Goal: Transaction & Acquisition: Purchase product/service

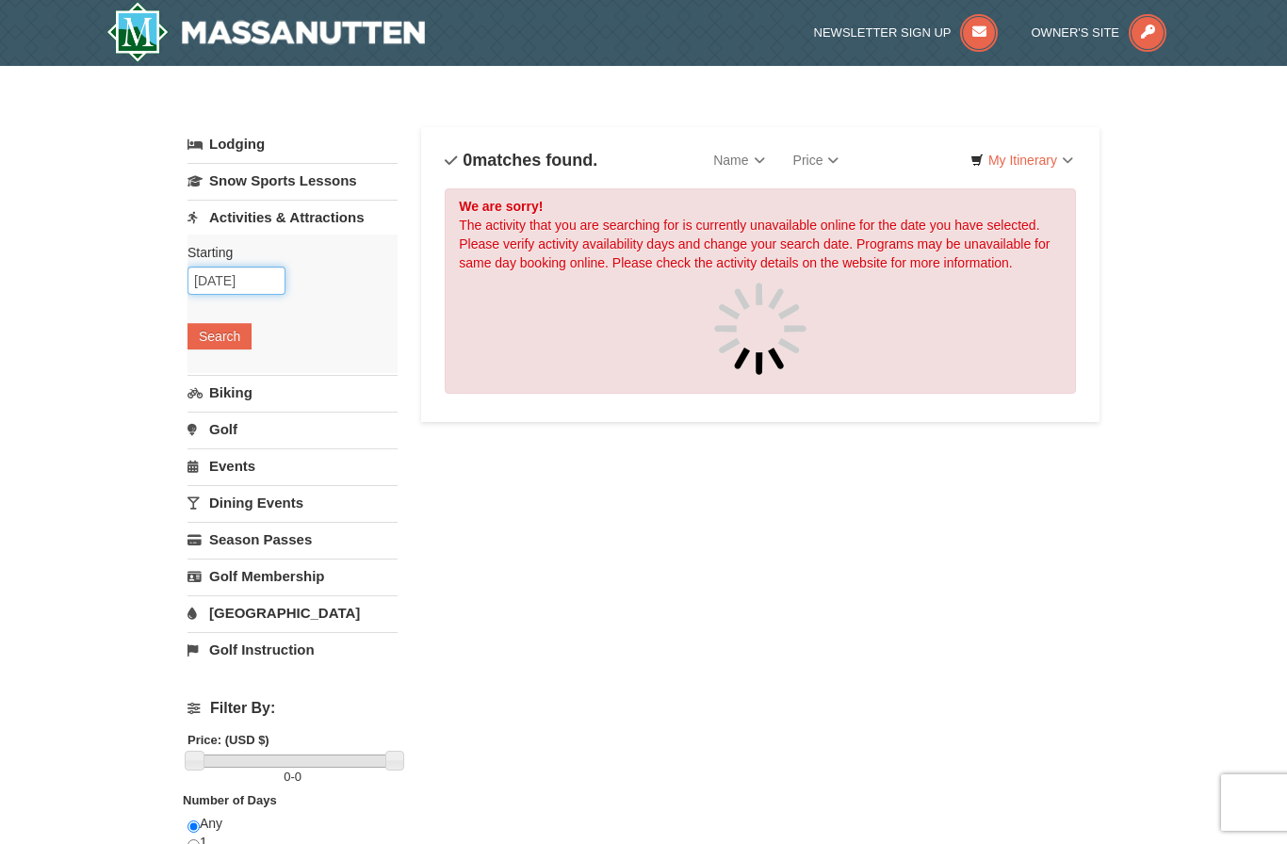
click at [249, 284] on input "[DATE]" at bounding box center [236, 281] width 98 height 28
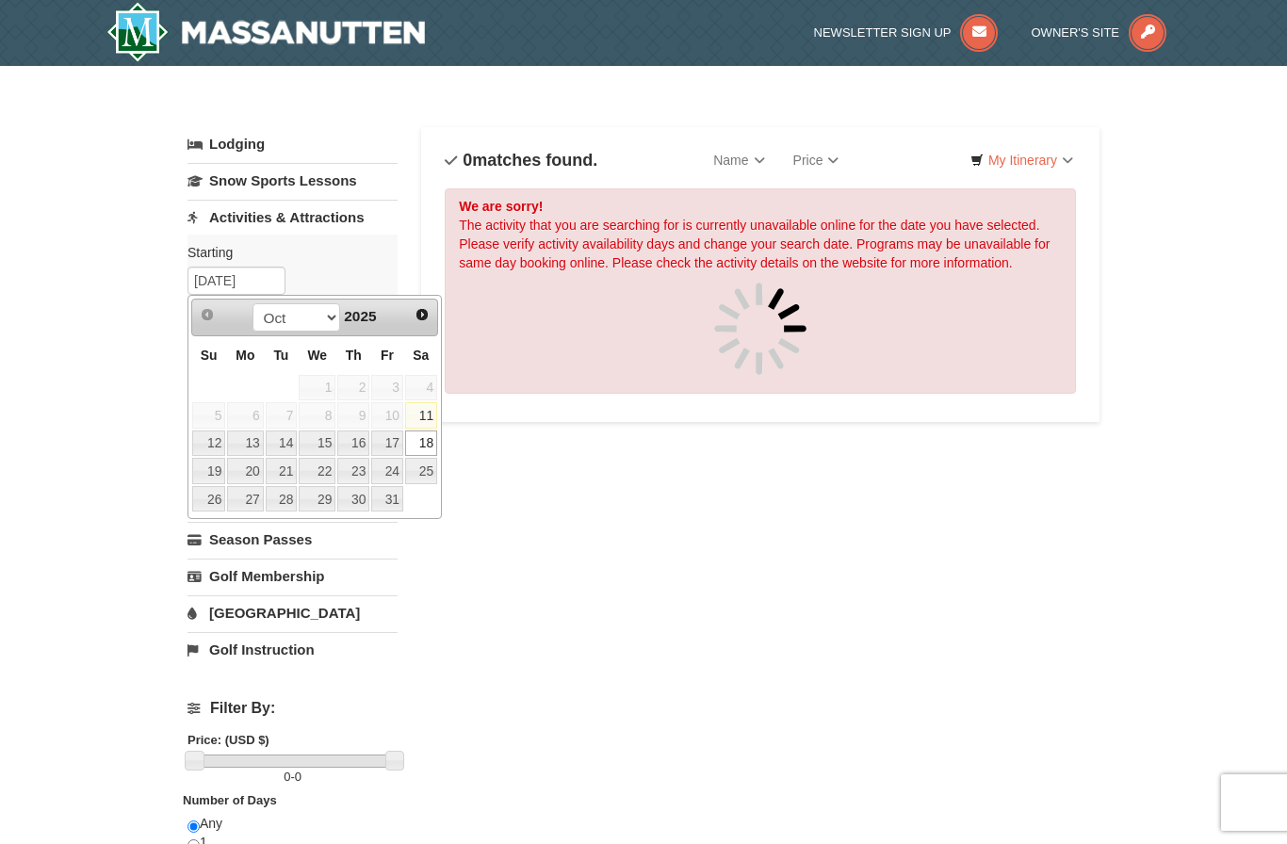
click at [219, 474] on link "19" at bounding box center [208, 471] width 33 height 26
type input "10/19/2025"
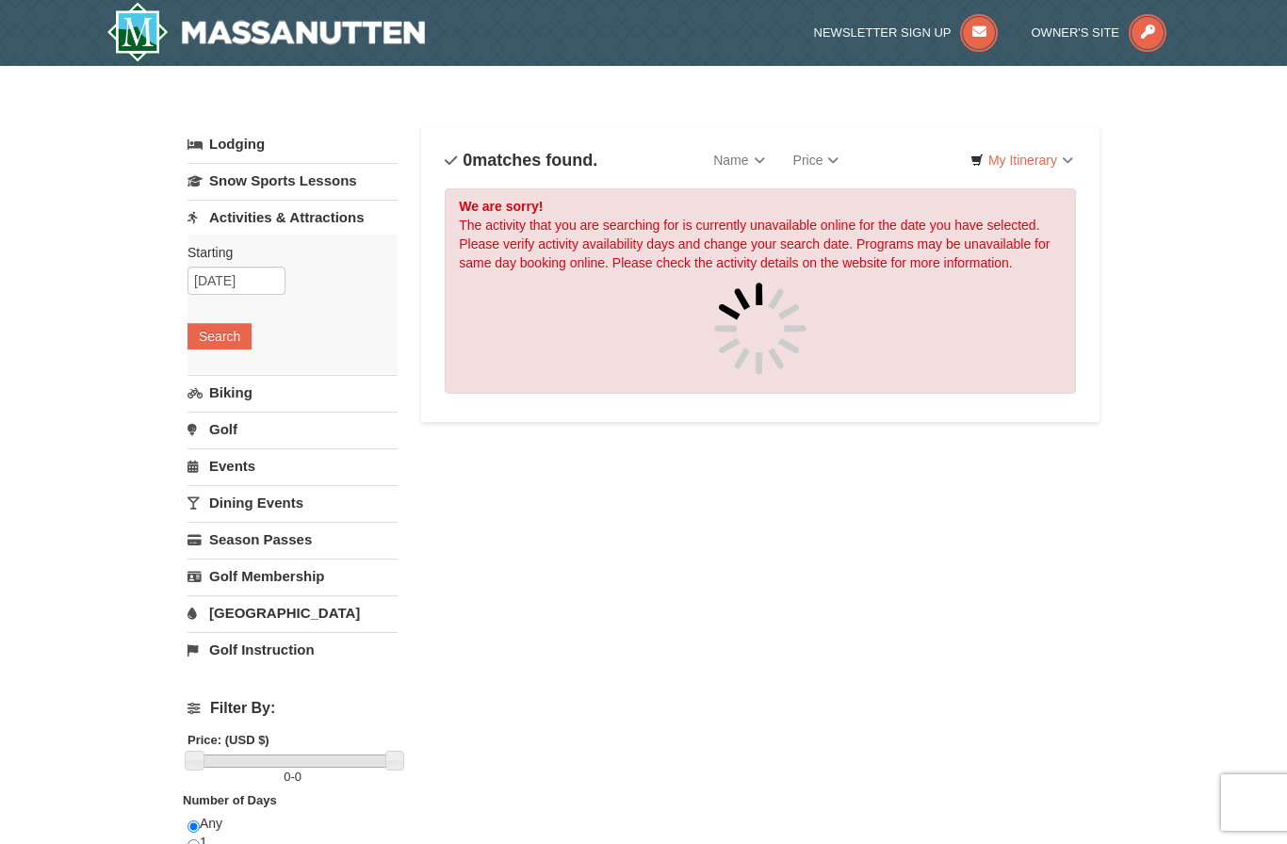
click at [234, 346] on button "Search" at bounding box center [219, 336] width 64 height 26
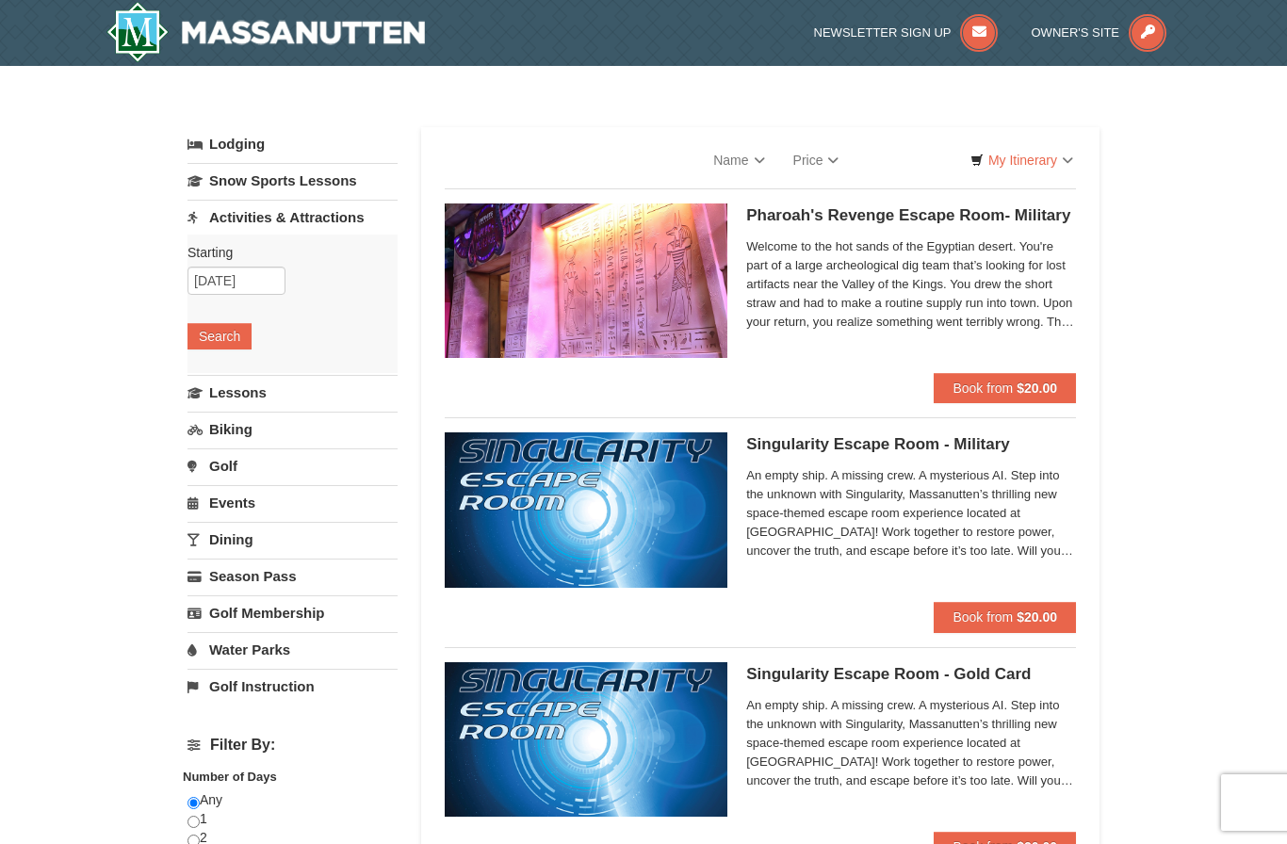
select select "10"
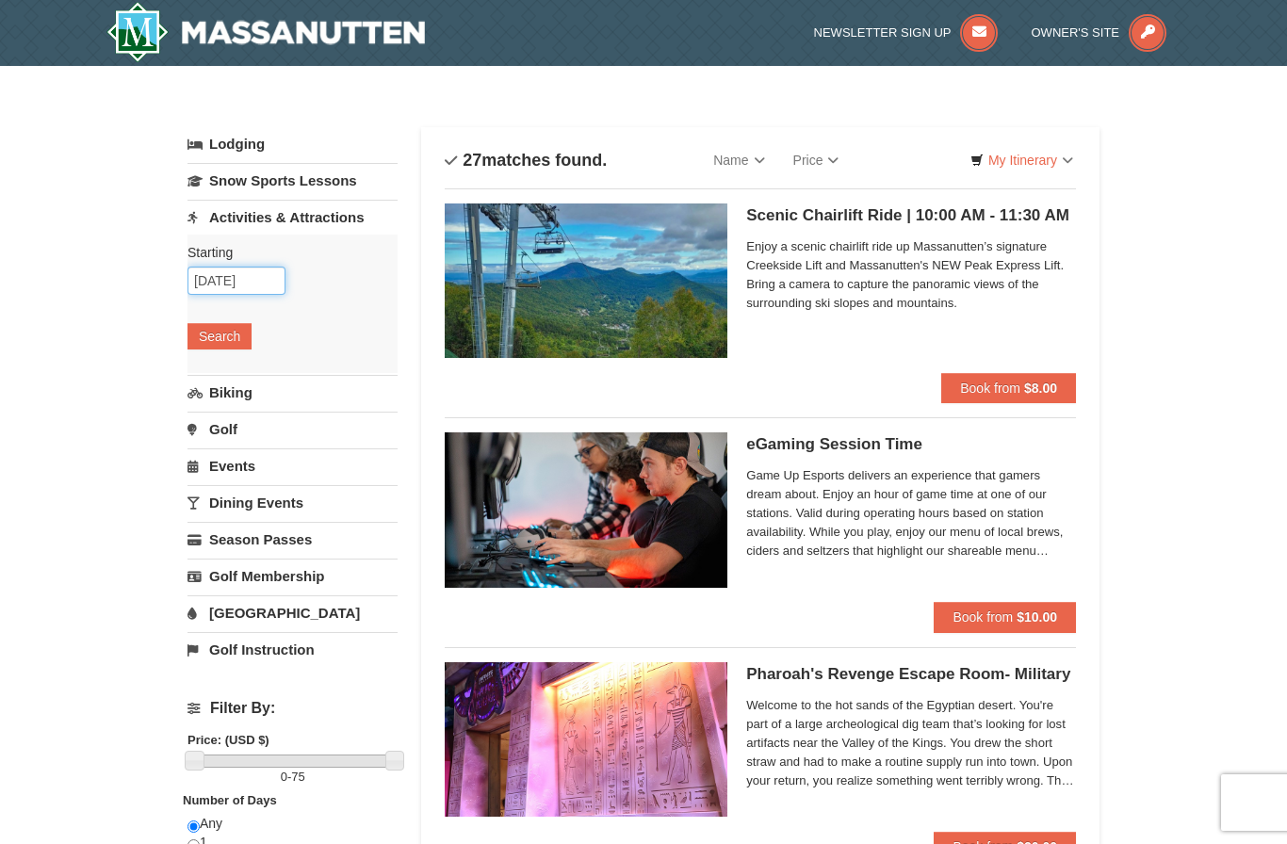
click at [252, 274] on input "[DATE]" at bounding box center [236, 281] width 98 height 28
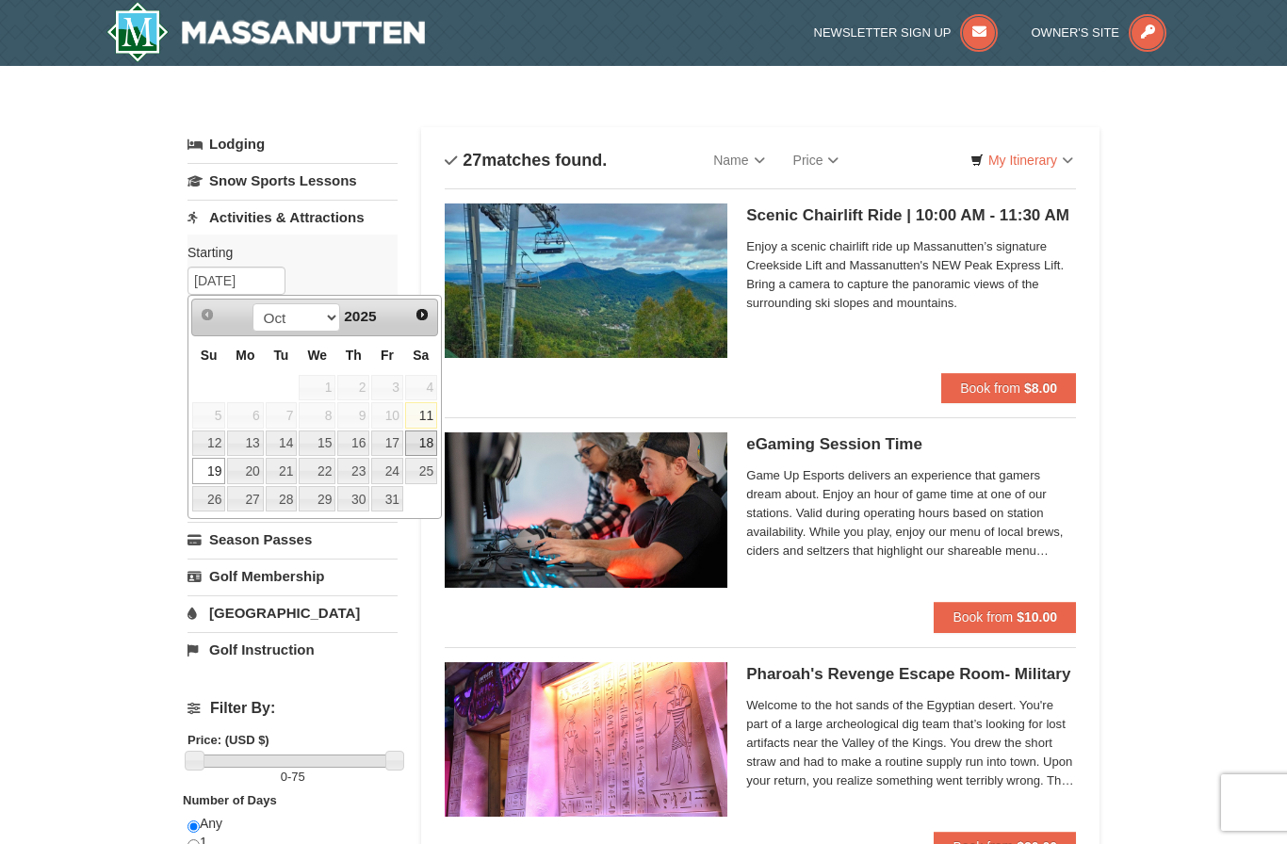
click at [428, 445] on link "18" at bounding box center [421, 443] width 32 height 26
type input "[DATE]"
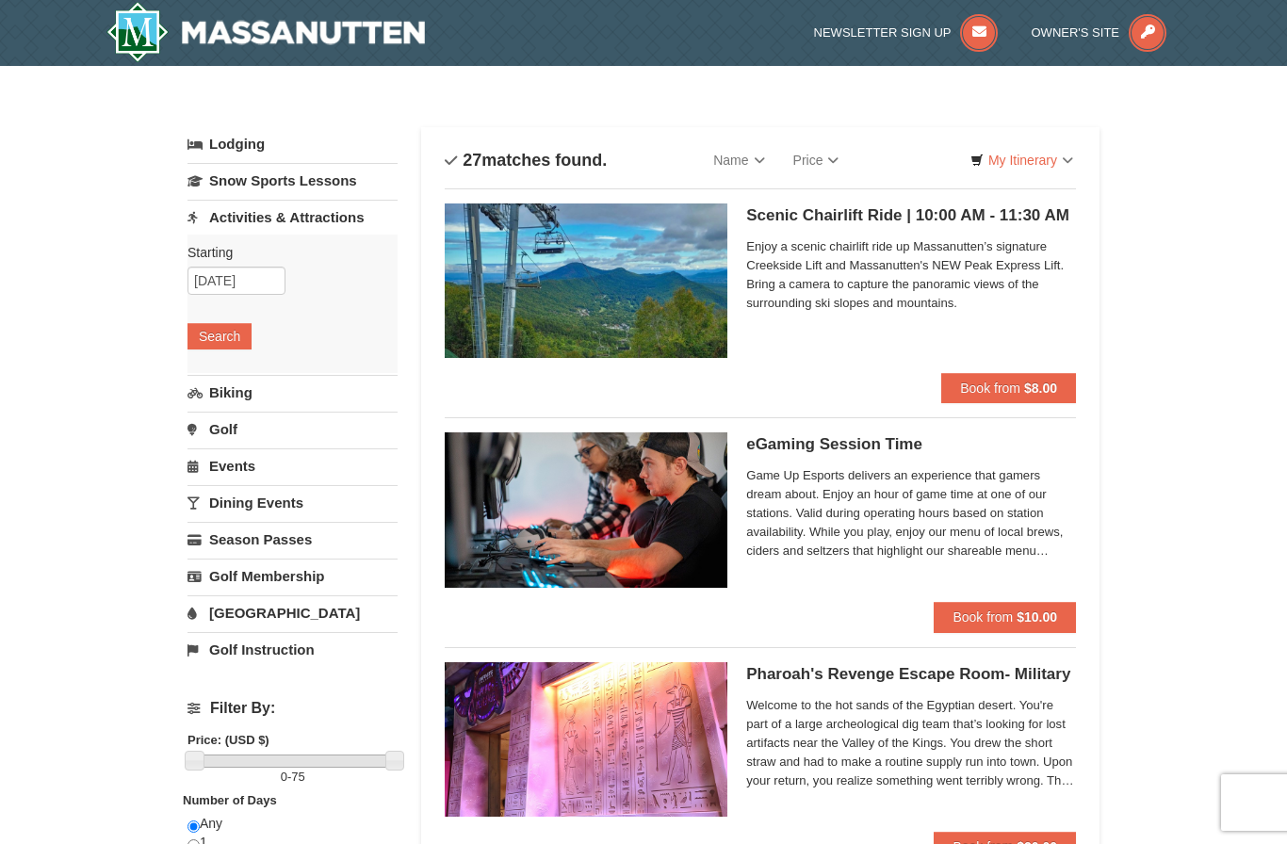
click at [236, 340] on button "Search" at bounding box center [219, 336] width 64 height 26
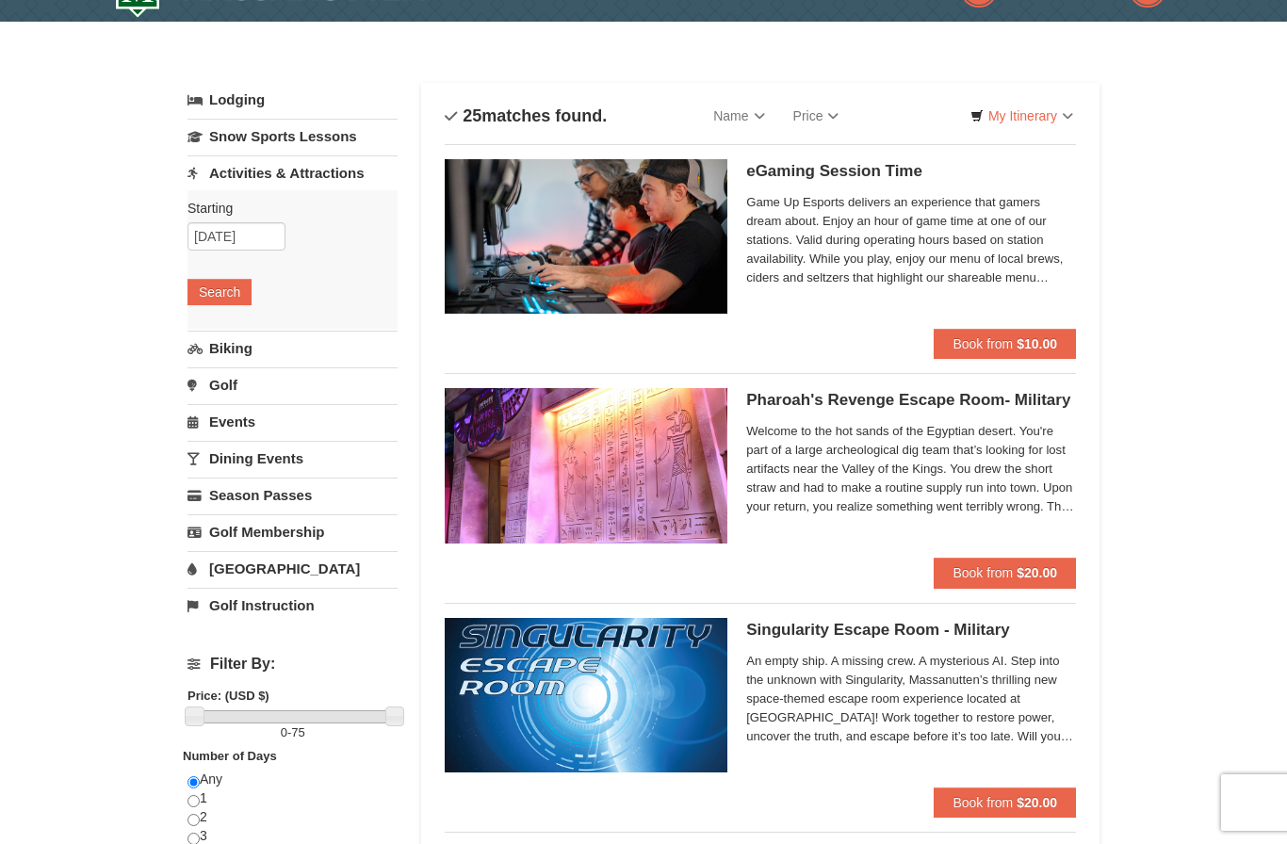
scroll to position [52, 0]
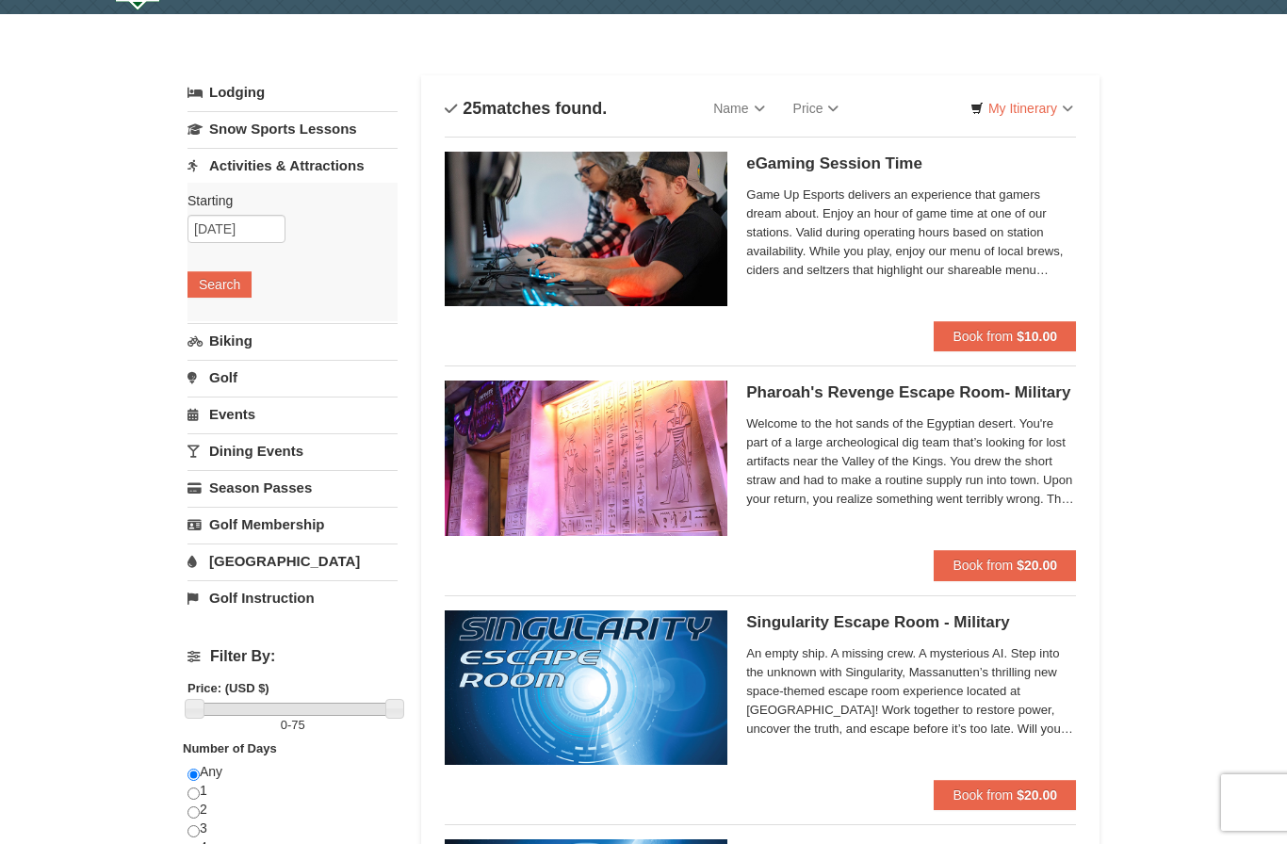
click at [1045, 100] on link "My Itinerary" at bounding box center [1021, 108] width 127 height 28
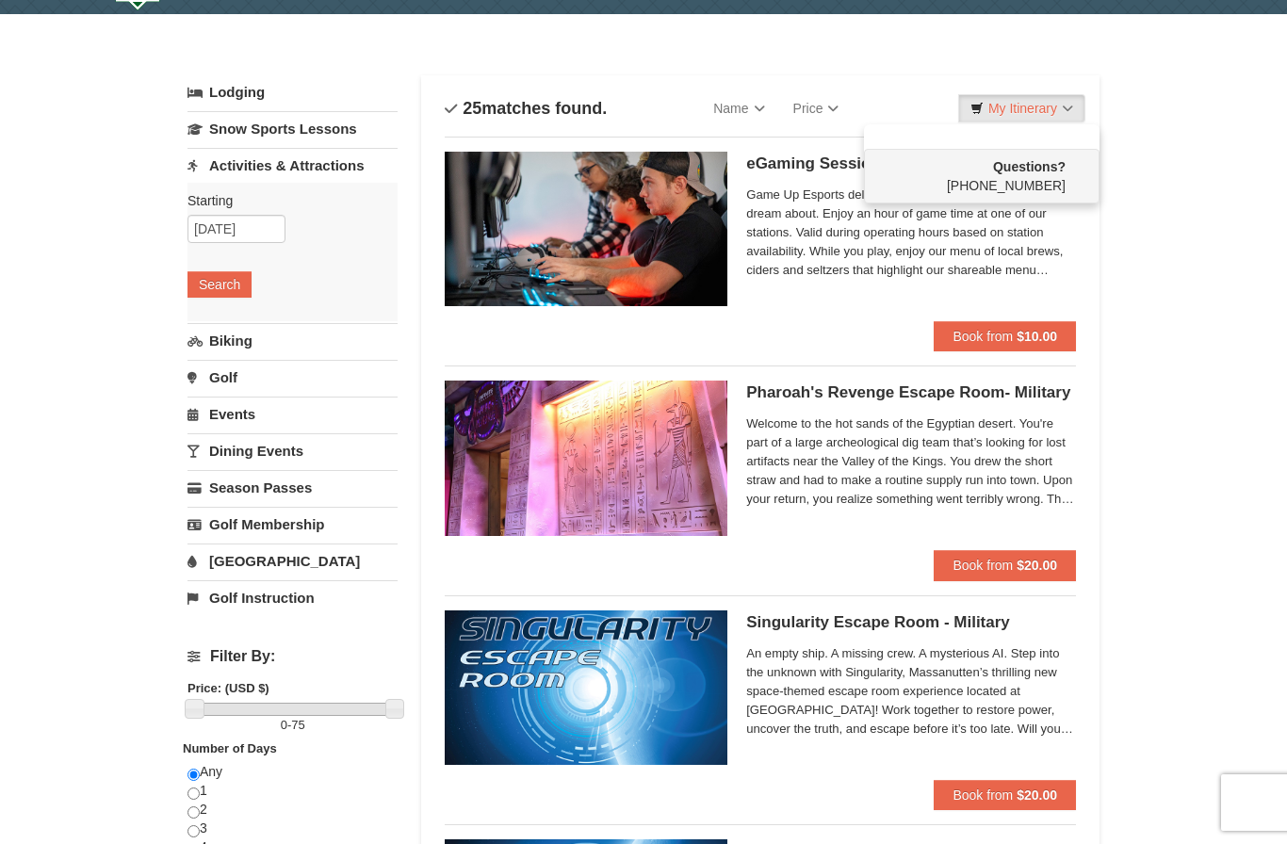
click at [1200, 172] on div at bounding box center [643, 422] width 1287 height 844
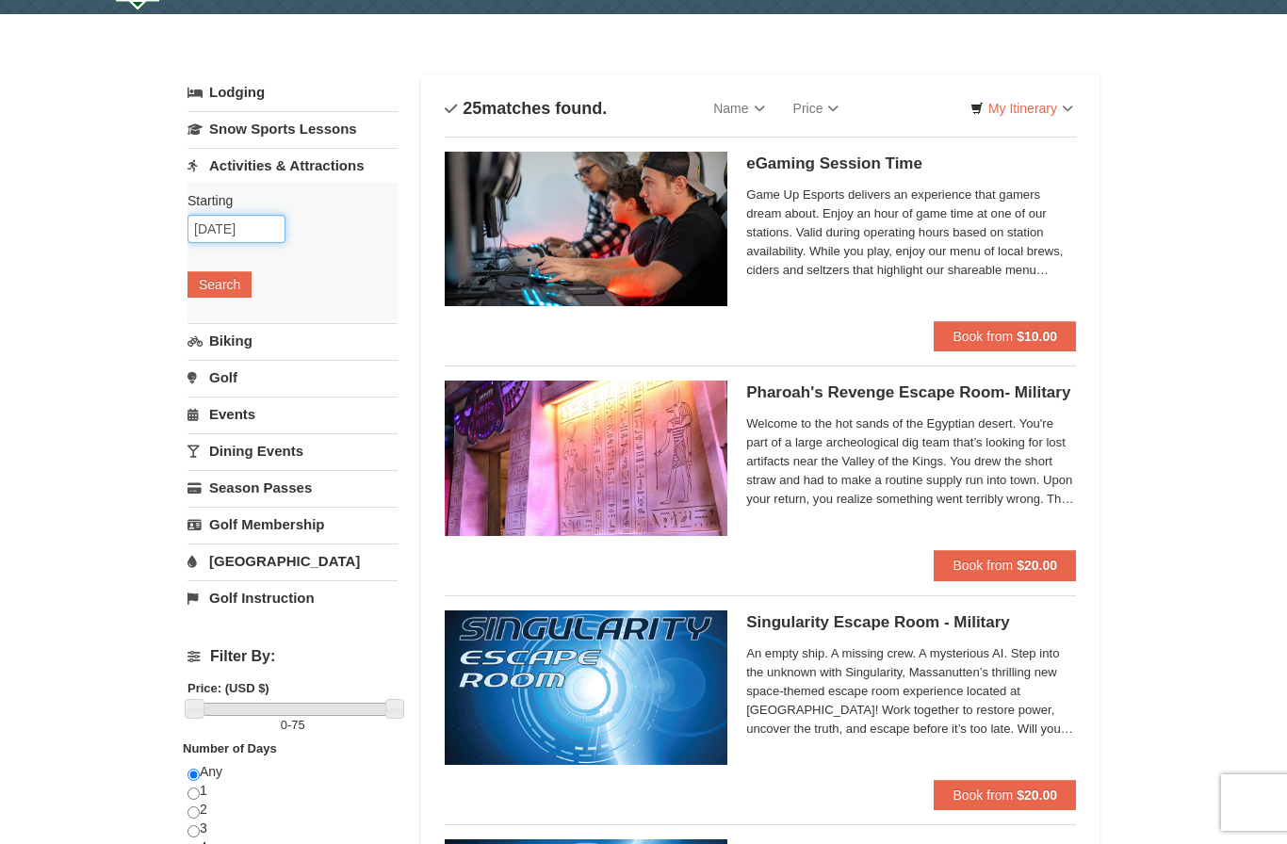
click at [252, 241] on input "[DATE]" at bounding box center [236, 229] width 98 height 28
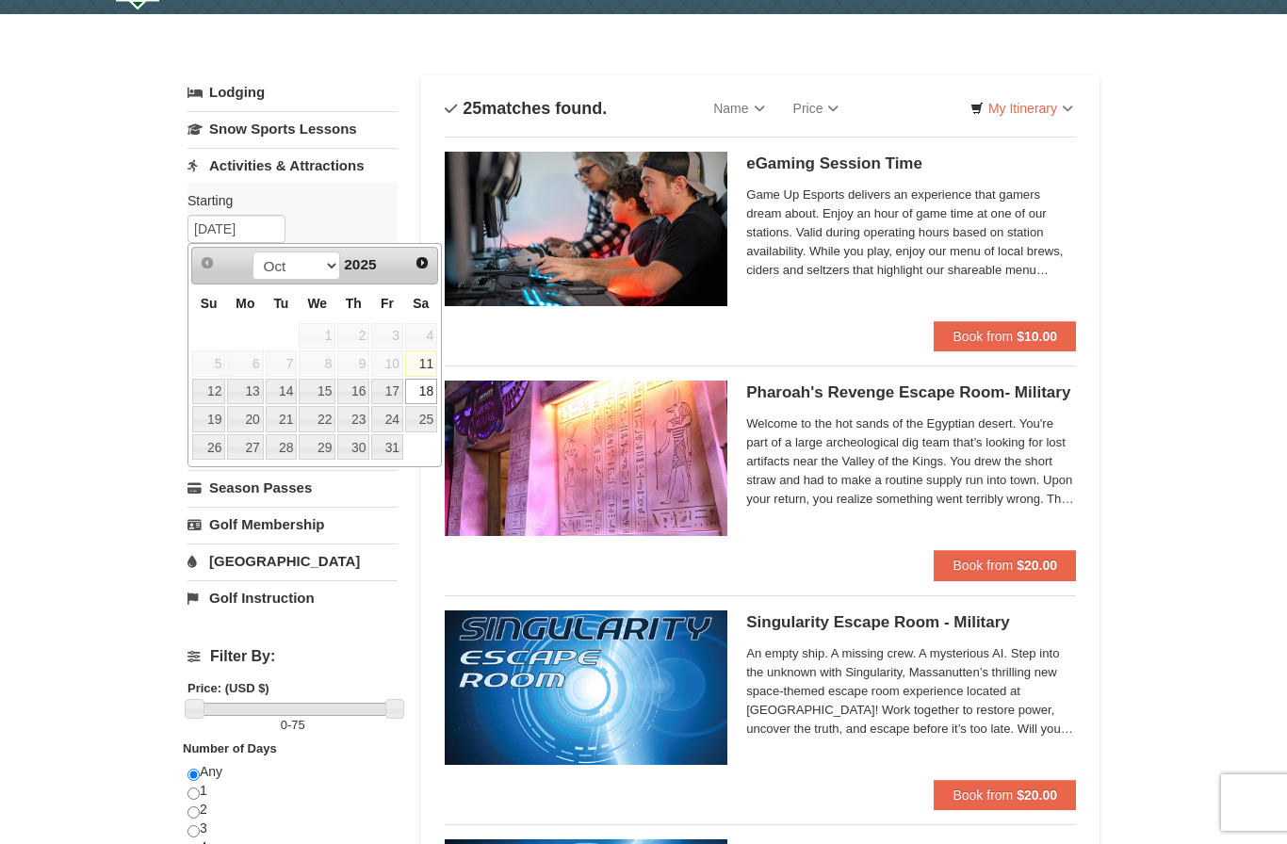
click at [220, 415] on link "19" at bounding box center [208, 419] width 33 height 26
type input "10/19/2025"
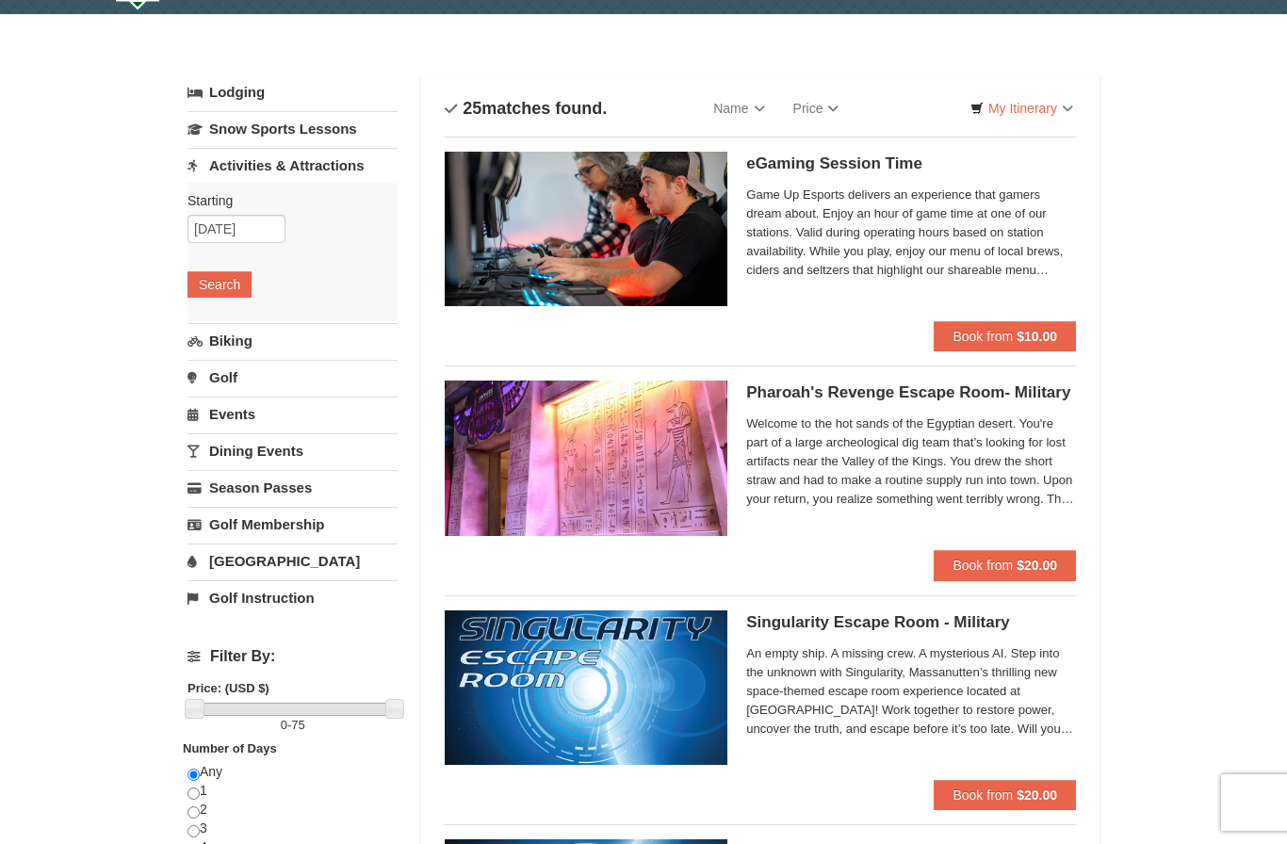
click at [239, 272] on button "Search" at bounding box center [219, 284] width 64 height 26
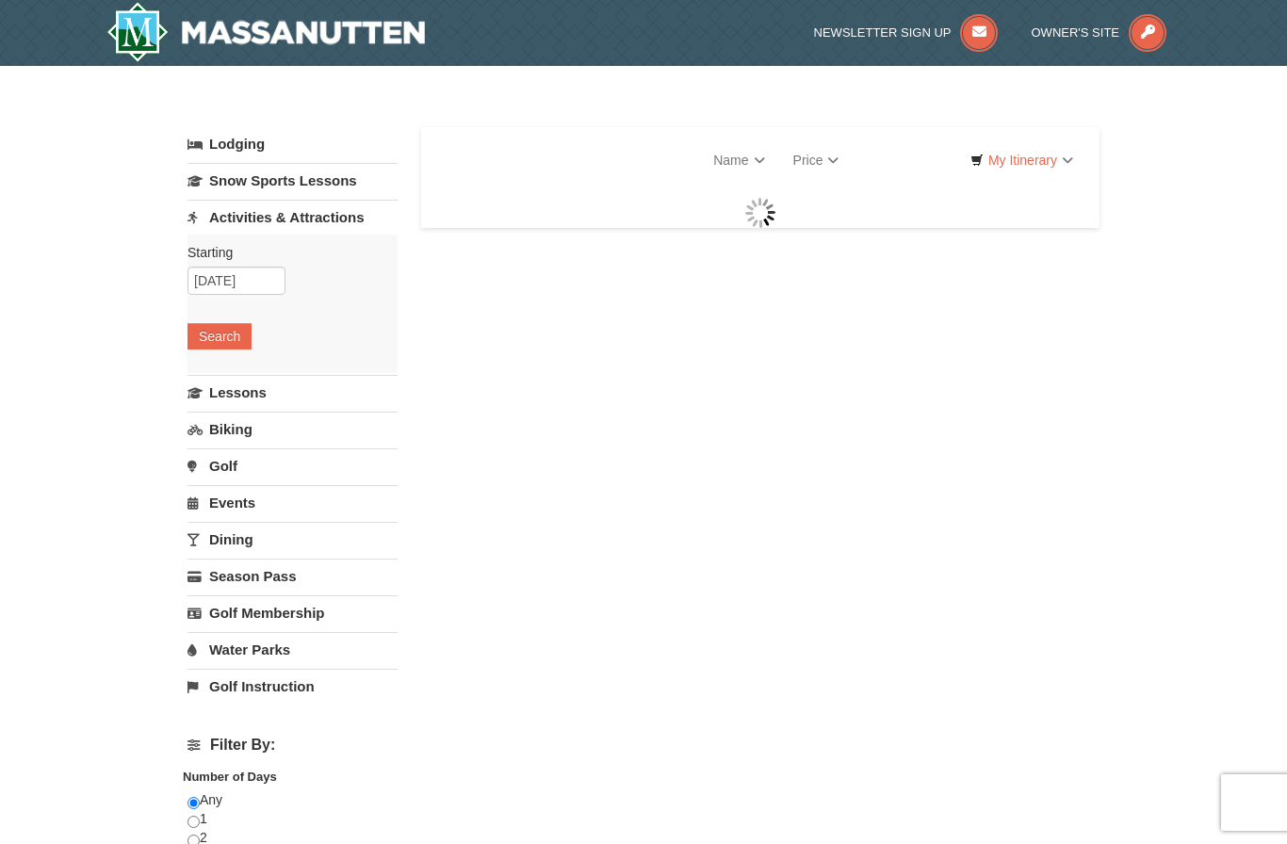
select select "10"
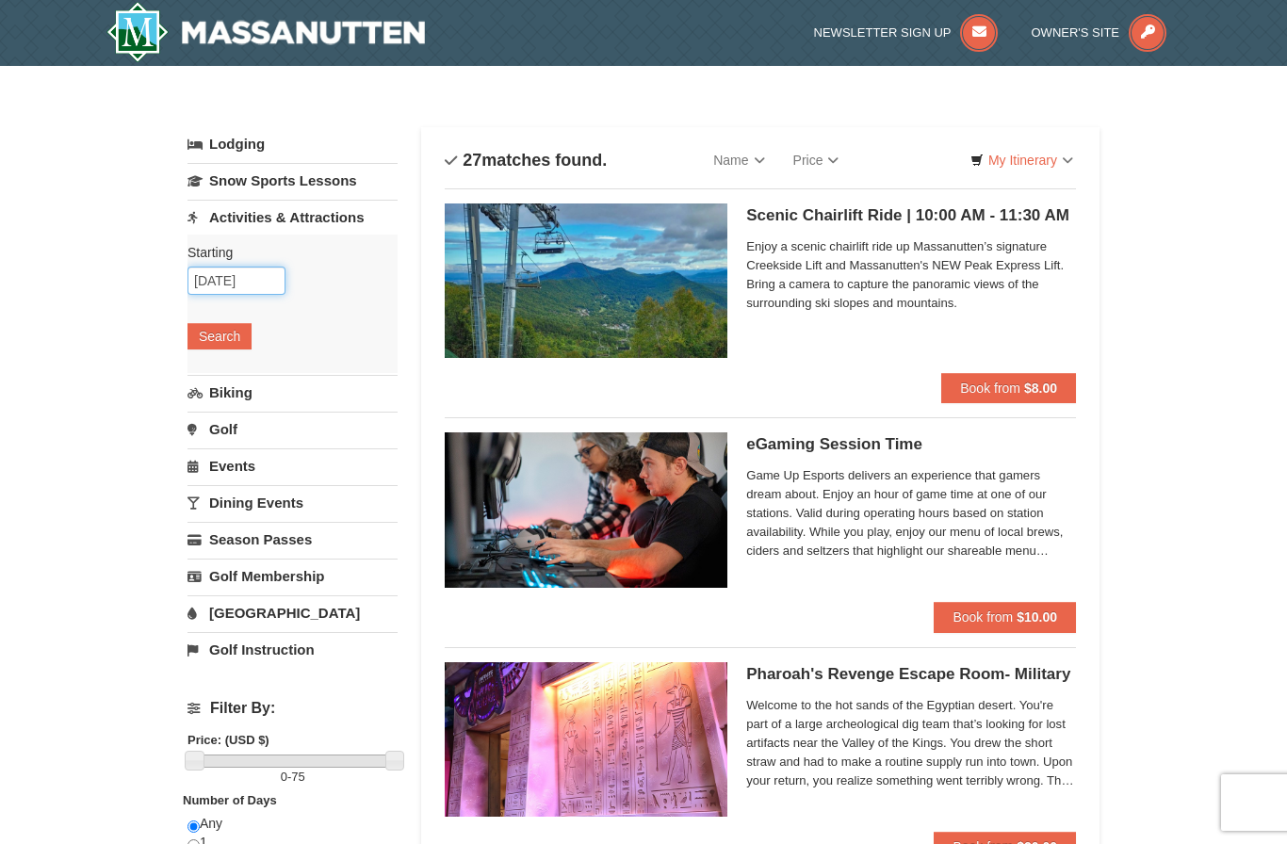
click at [265, 271] on input "10/19/2025" at bounding box center [236, 281] width 98 height 28
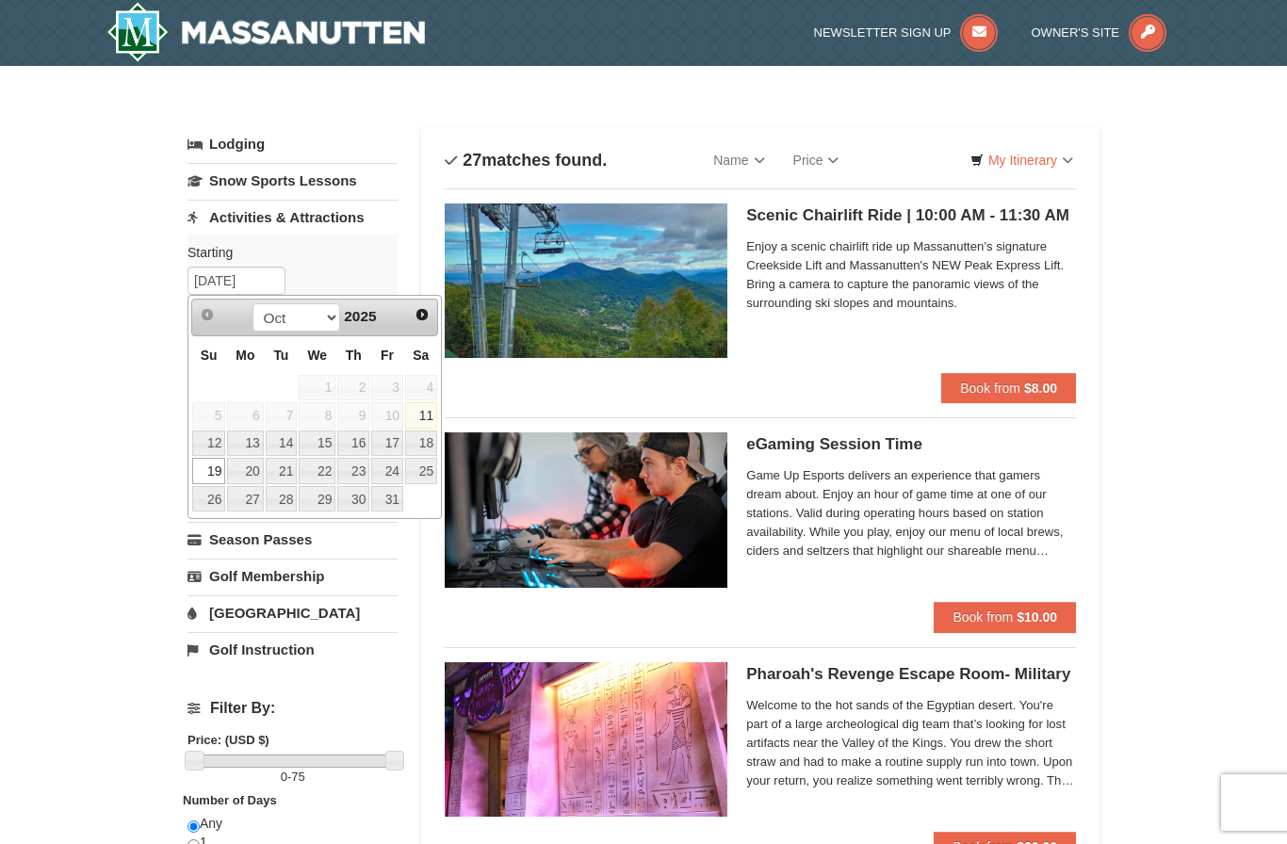
click at [424, 447] on link "18" at bounding box center [421, 443] width 32 height 26
type input "[DATE]"
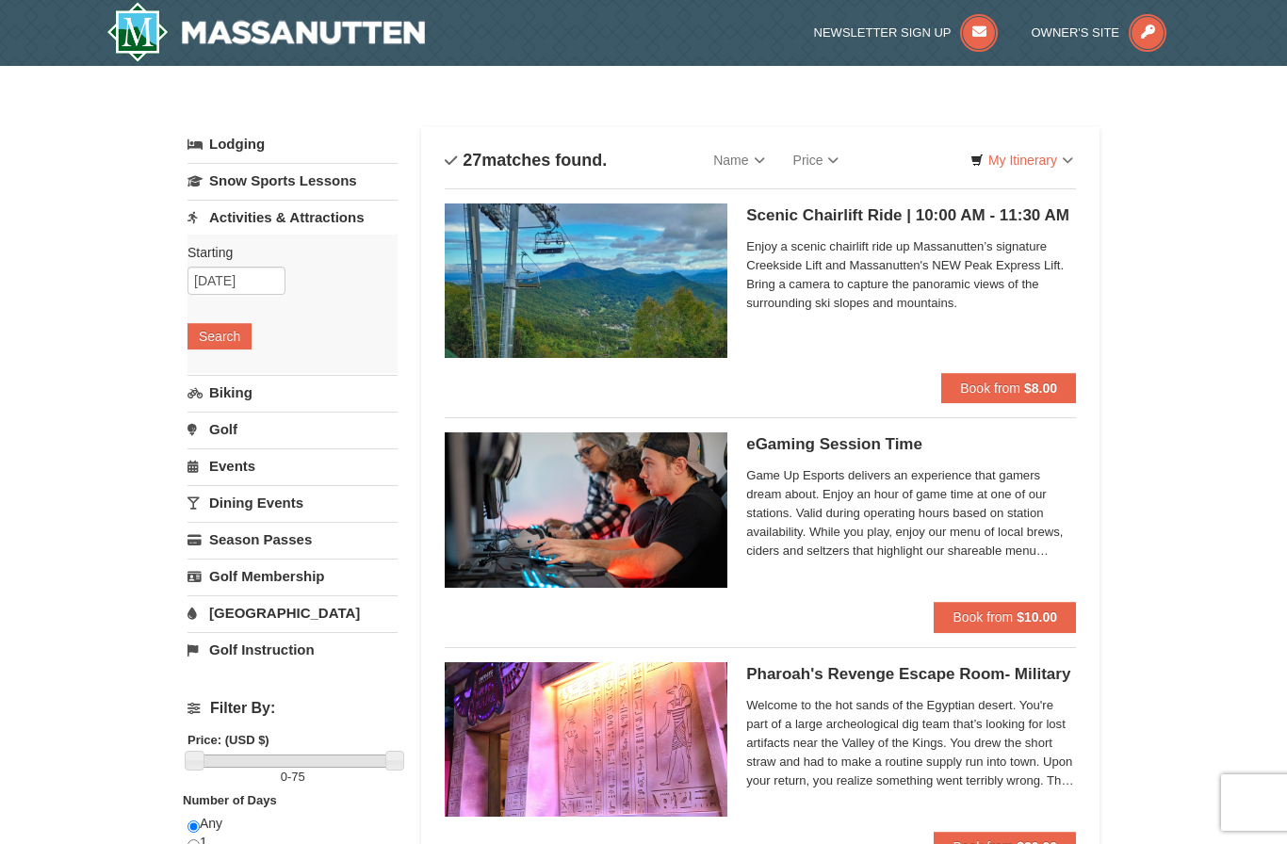
click at [238, 332] on button "Search" at bounding box center [219, 336] width 64 height 26
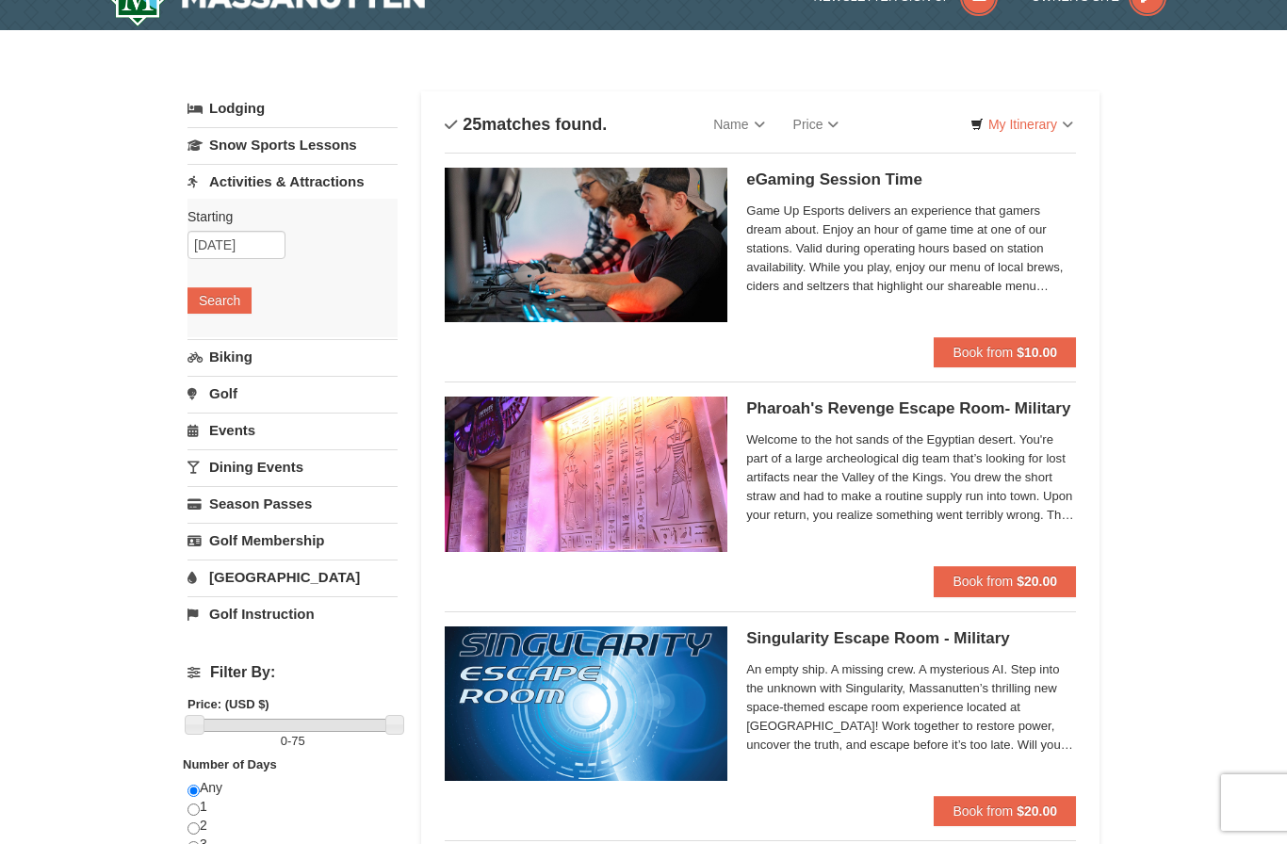
scroll to position [43, 0]
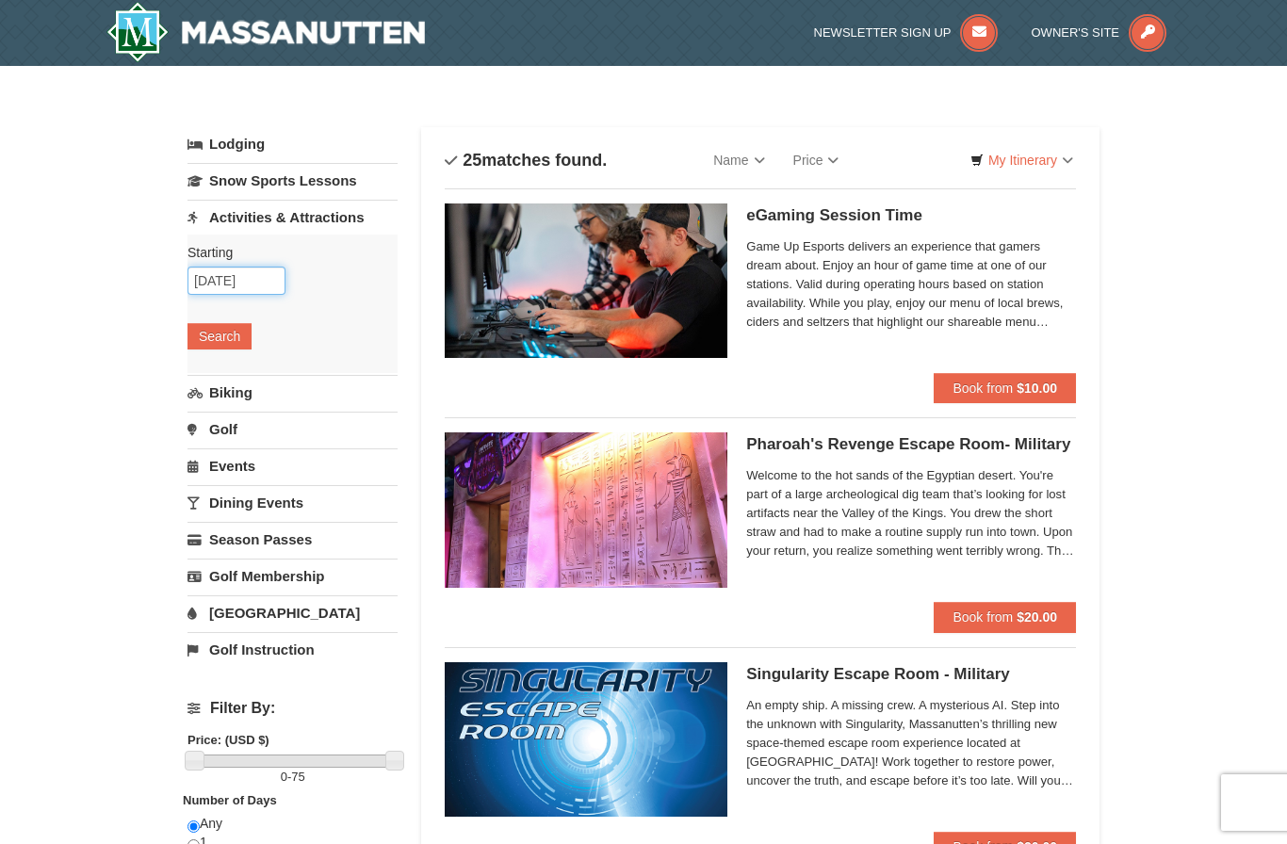
click at [228, 285] on input "10/18/2025" at bounding box center [236, 281] width 98 height 28
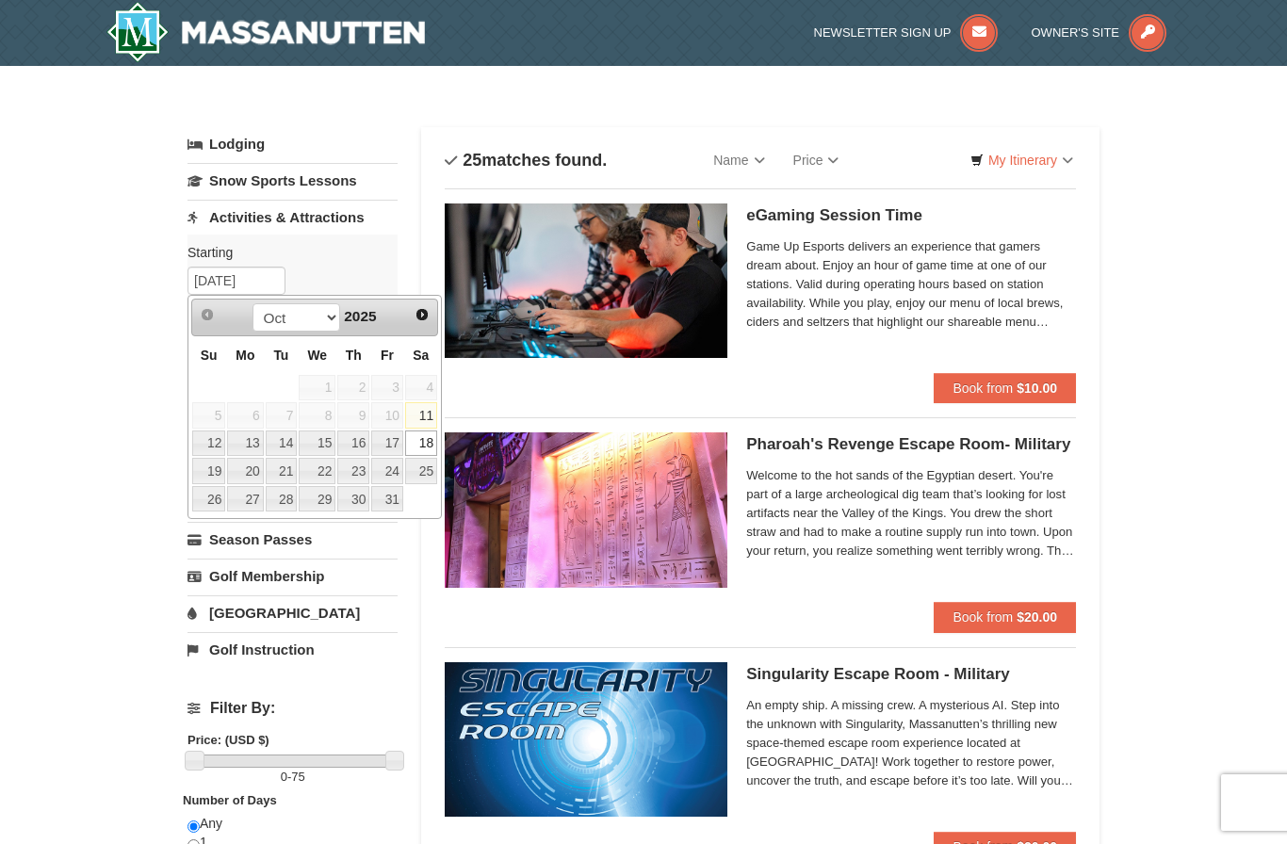
click at [220, 473] on link "19" at bounding box center [208, 471] width 33 height 26
type input "[DATE]"
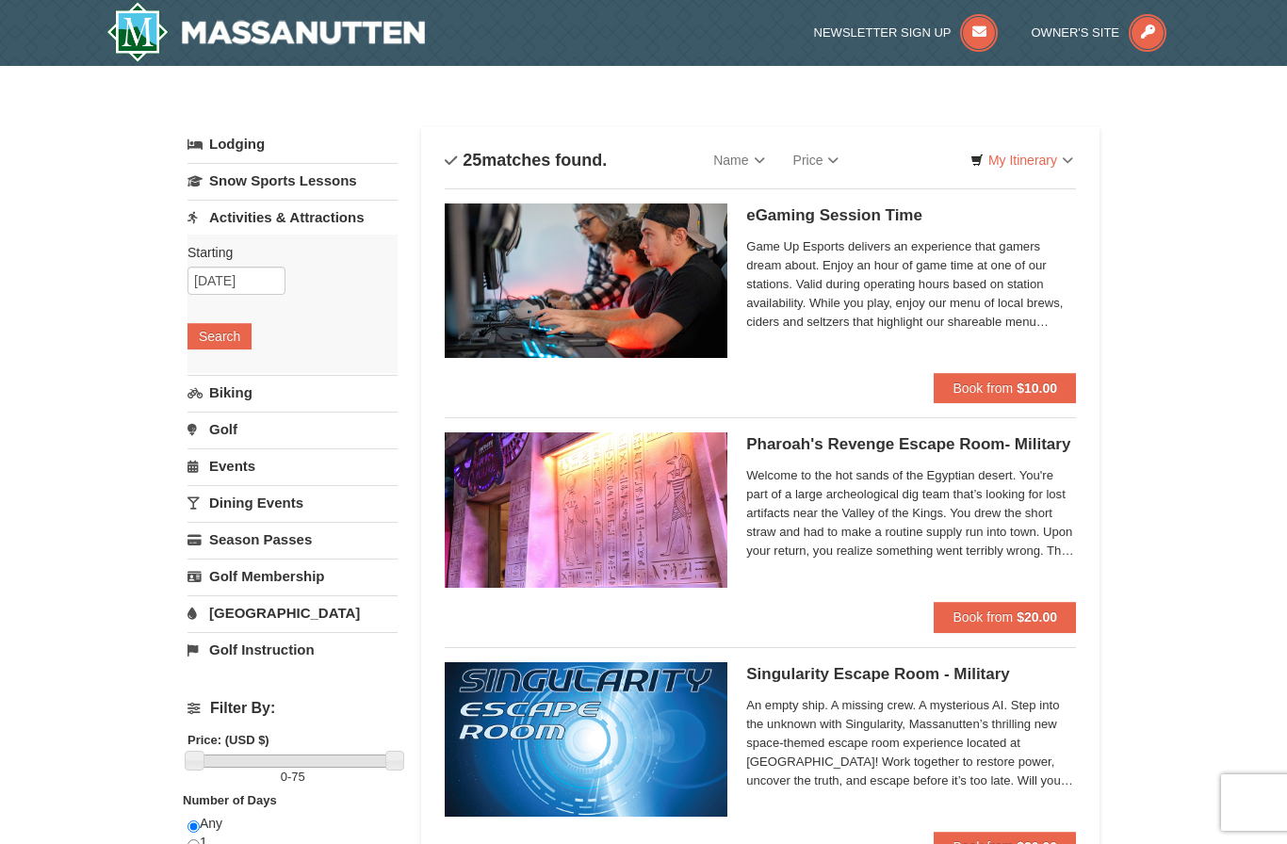
click at [235, 337] on button "Search" at bounding box center [219, 336] width 64 height 26
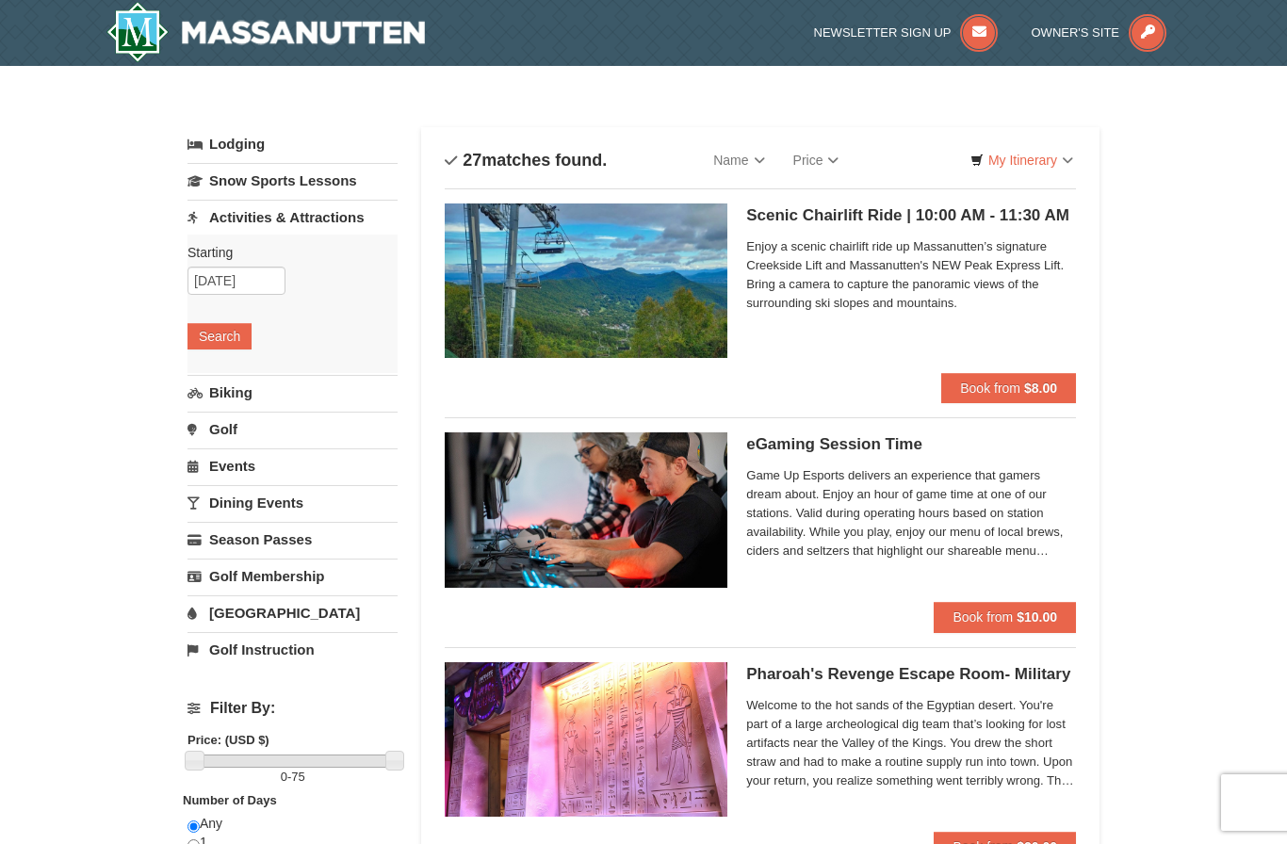
click at [1048, 387] on strong "$8.00" at bounding box center [1040, 388] width 33 height 15
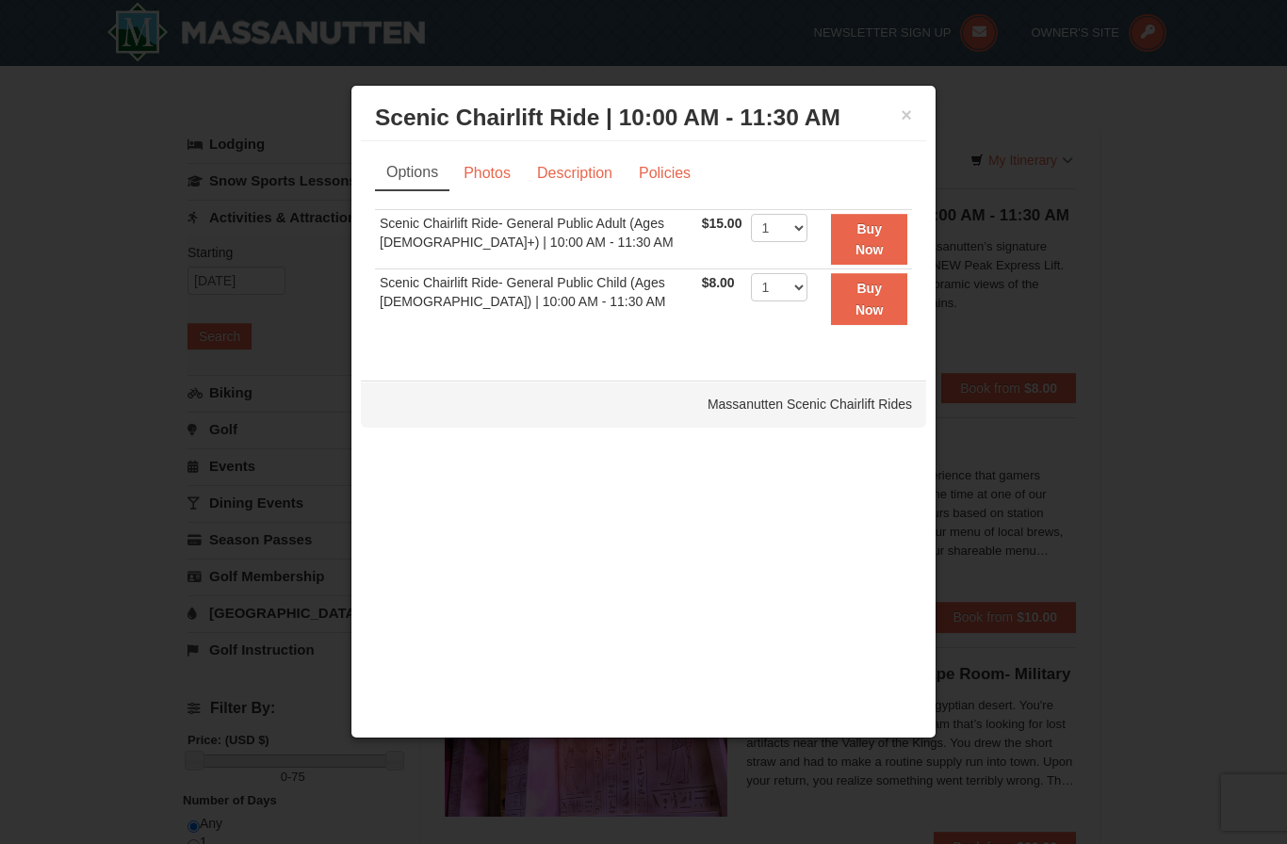
click at [878, 234] on strong "Buy Now" at bounding box center [869, 239] width 28 height 36
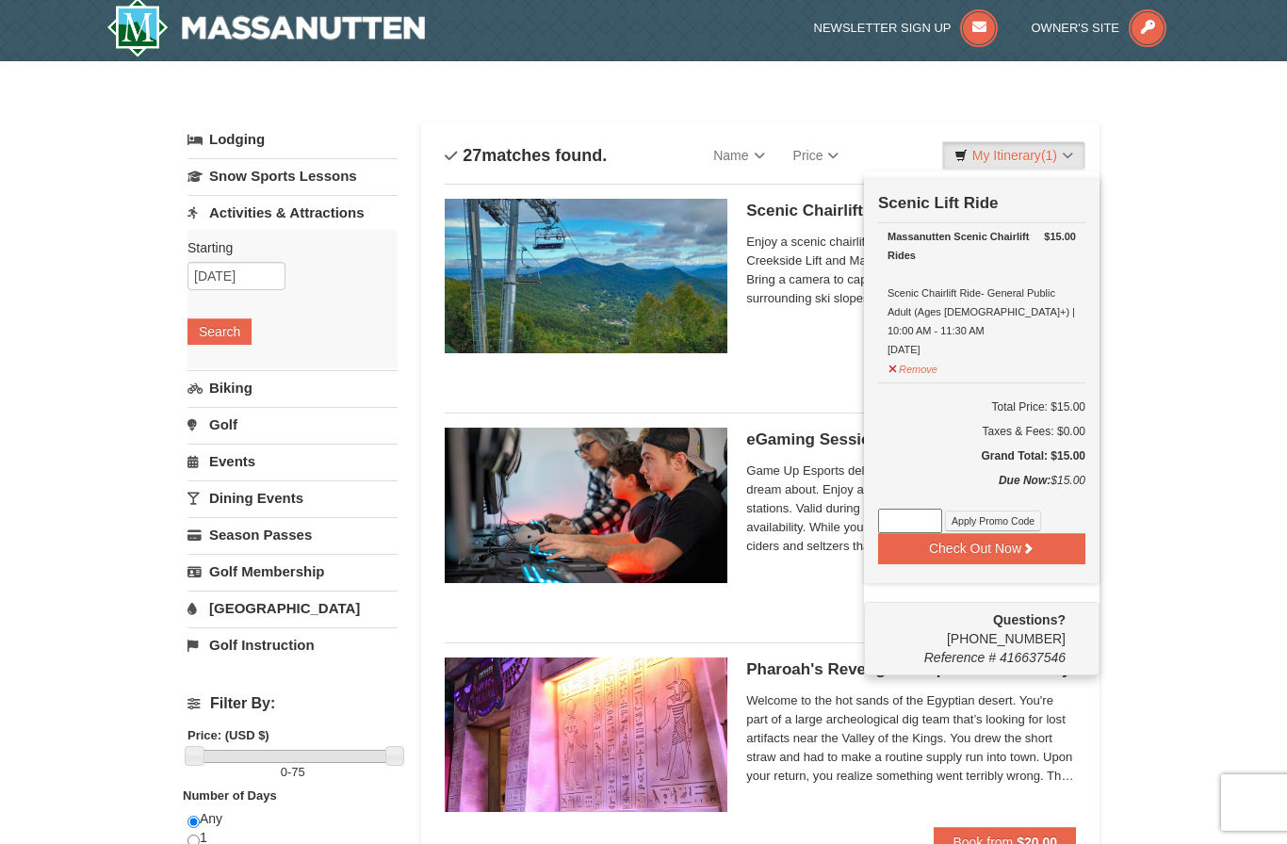
scroll to position [6, 0]
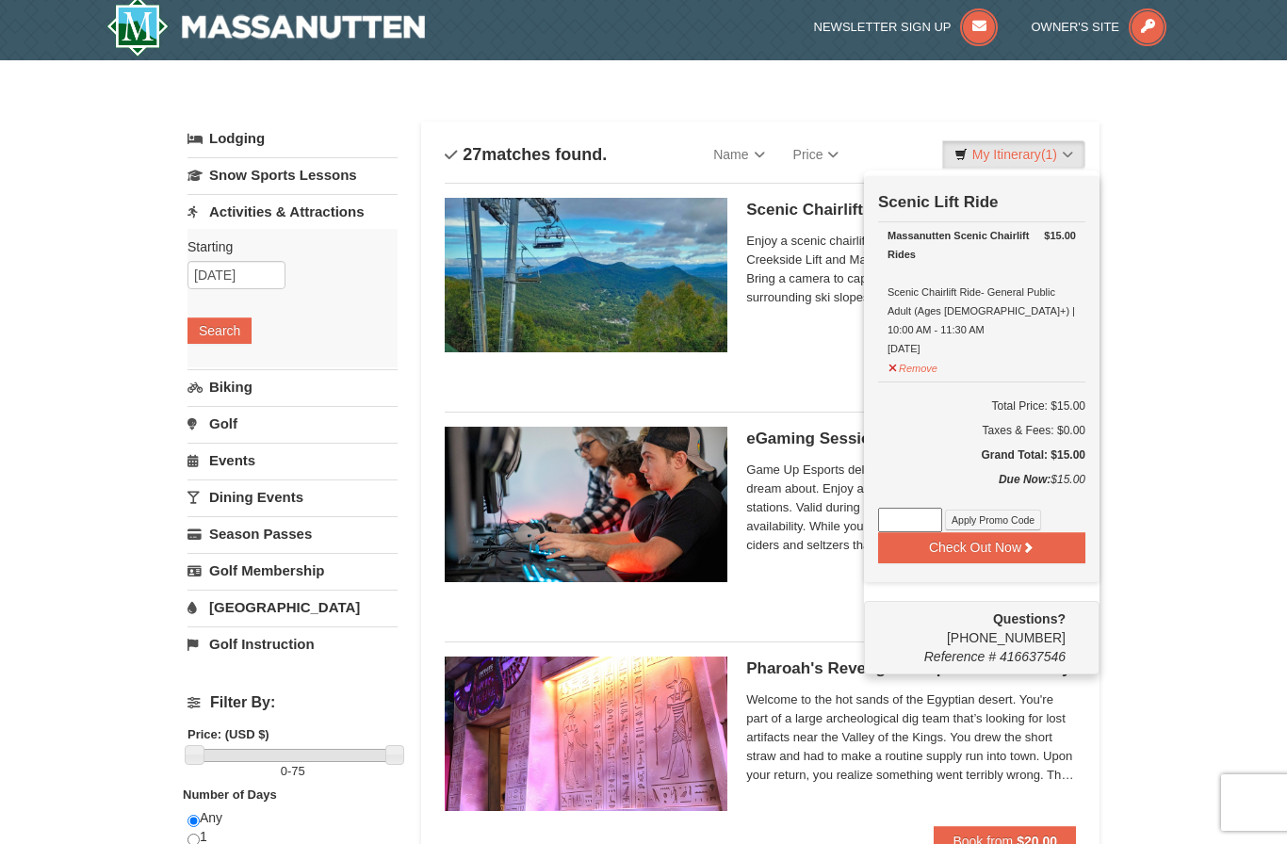
click at [1056, 532] on button "Check Out Now" at bounding box center [981, 547] width 207 height 30
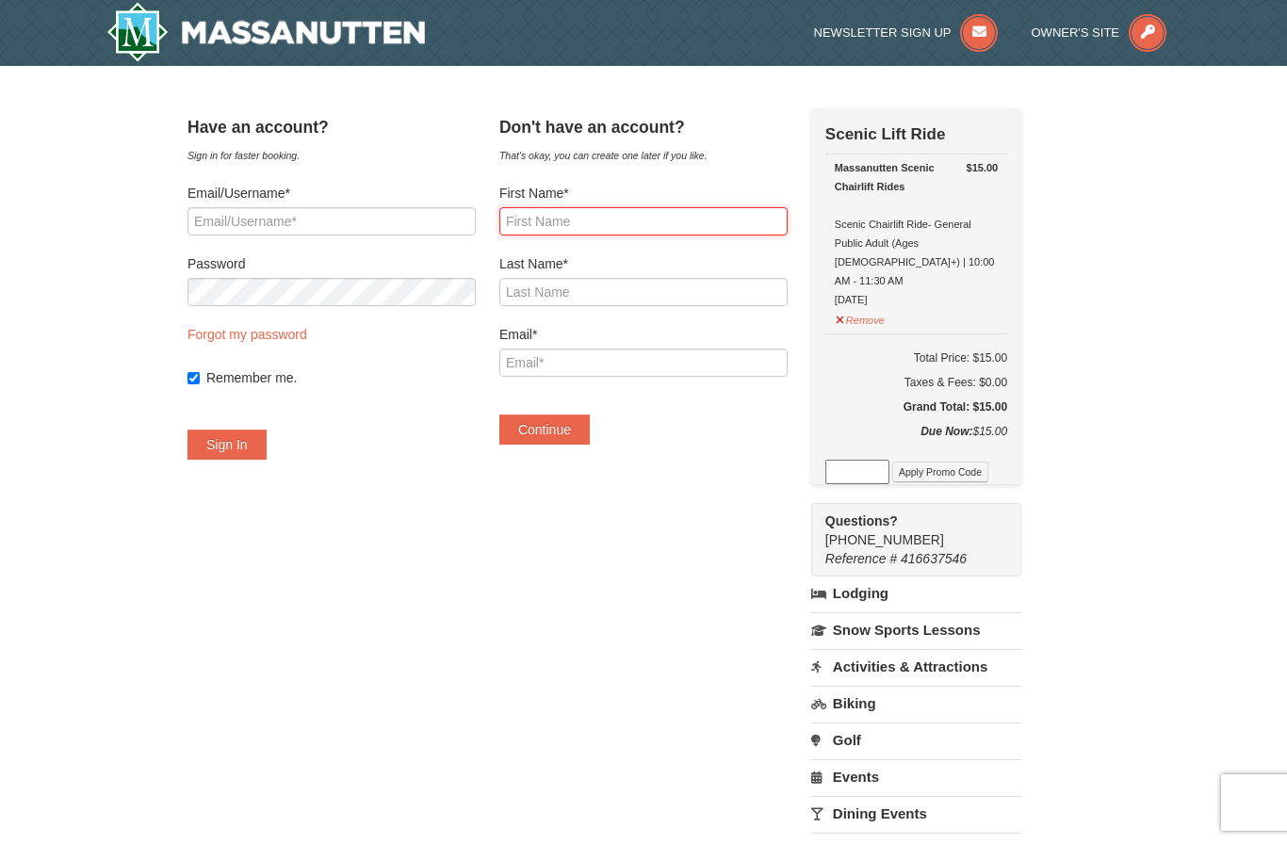
click at [705, 210] on input "First Name*" at bounding box center [643, 221] width 288 height 28
type input "ALVIN DAVE"
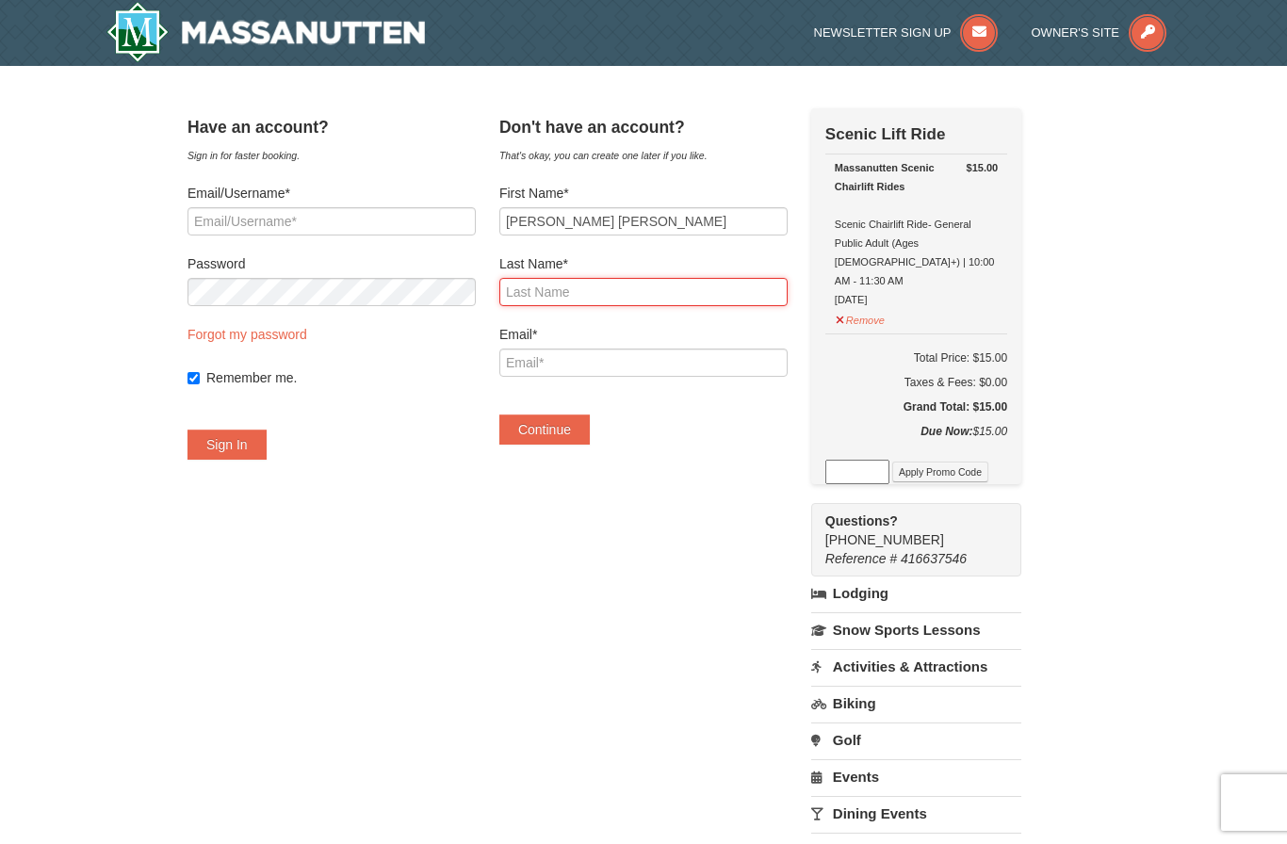
click at [632, 295] on input "Last Name*" at bounding box center [643, 292] width 288 height 28
type input "TAN"
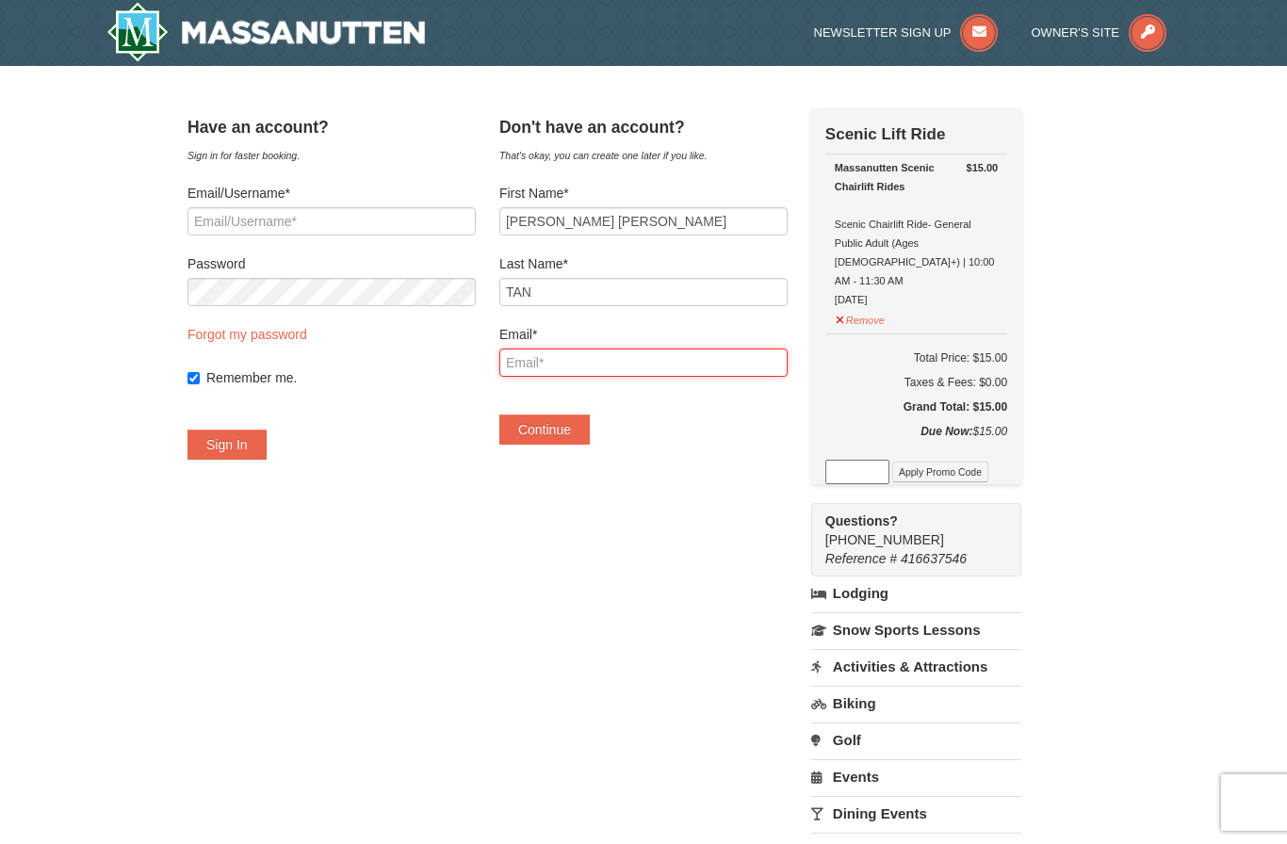
click at [667, 360] on input "Email*" at bounding box center [643, 363] width 288 height 28
type input "A"
type input "Adl"
type input "[EMAIL_ADDRESS][DOMAIN_NAME]"
click at [590, 443] on button "Continue" at bounding box center [544, 429] width 90 height 30
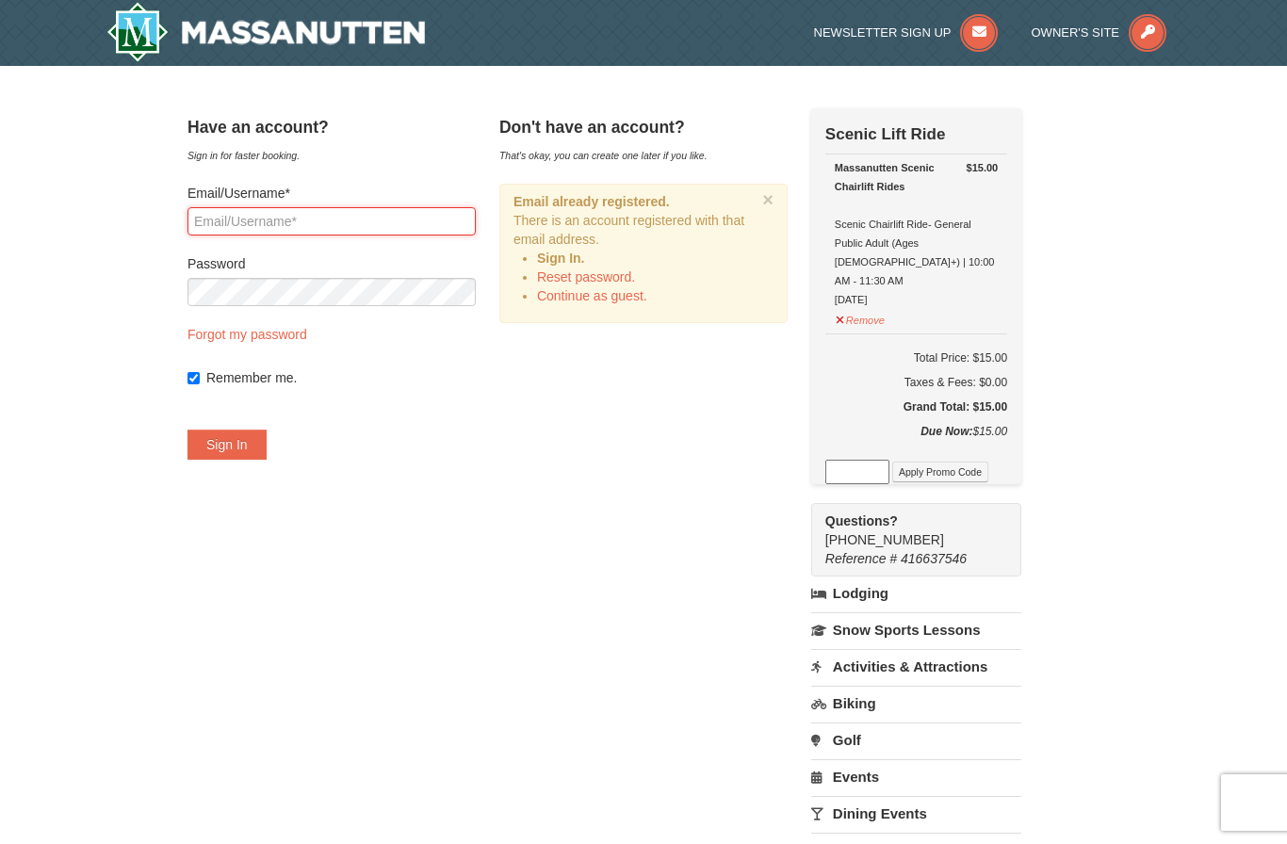
click at [350, 219] on input "Email/Username*" at bounding box center [331, 221] width 288 height 28
type input "adl.tan12"
click at [621, 277] on link "Reset password." at bounding box center [586, 276] width 98 height 15
type input "adl.tan12"
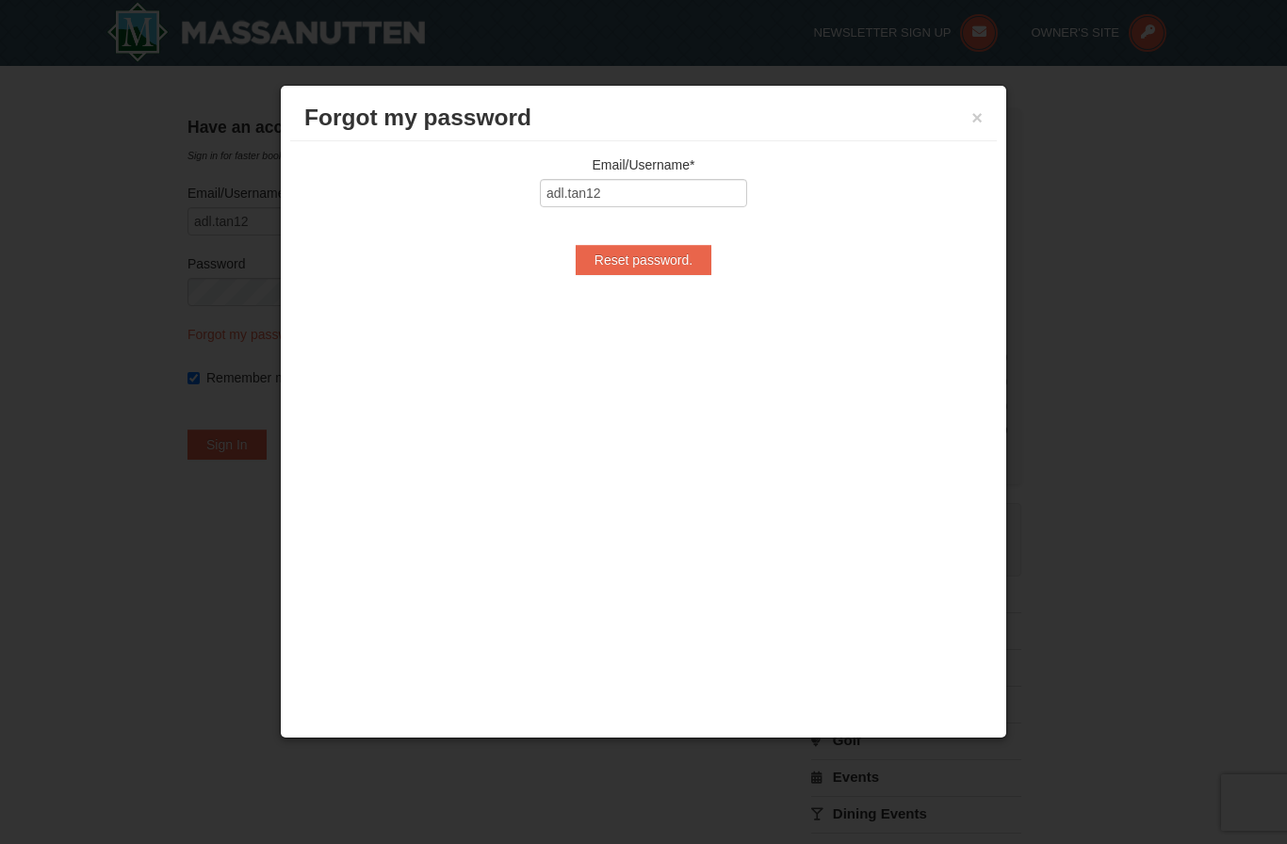
click at [681, 265] on input "Reset password." at bounding box center [644, 260] width 136 height 30
type input "Reset password."
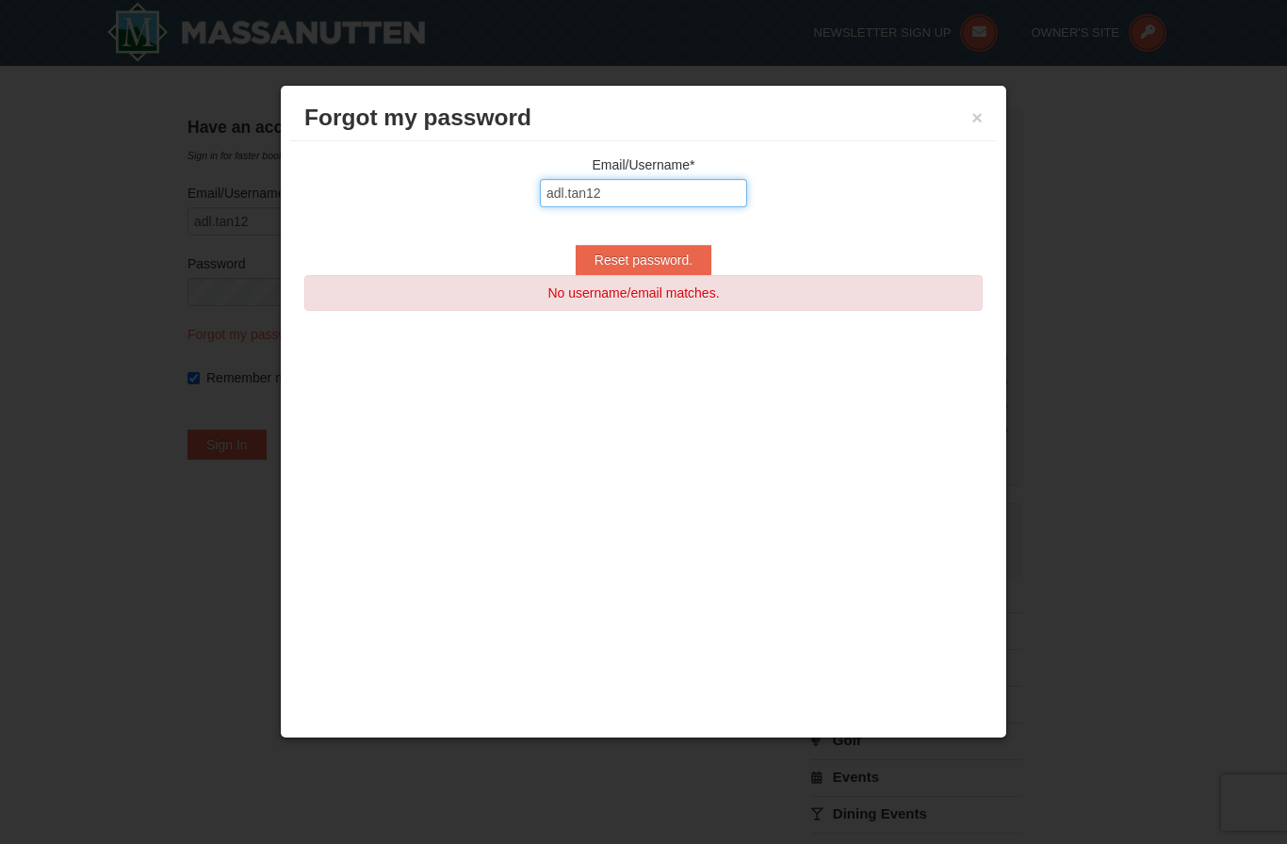
click at [705, 189] on input "adl.tan12" at bounding box center [643, 193] width 207 height 28
type input "adl.tan12@gmail.com"
click at [668, 262] on input "Reset password." at bounding box center [644, 260] width 136 height 30
type input "Reset password."
click at [613, 195] on input "adl.tan12@gmail.com" at bounding box center [643, 193] width 207 height 28
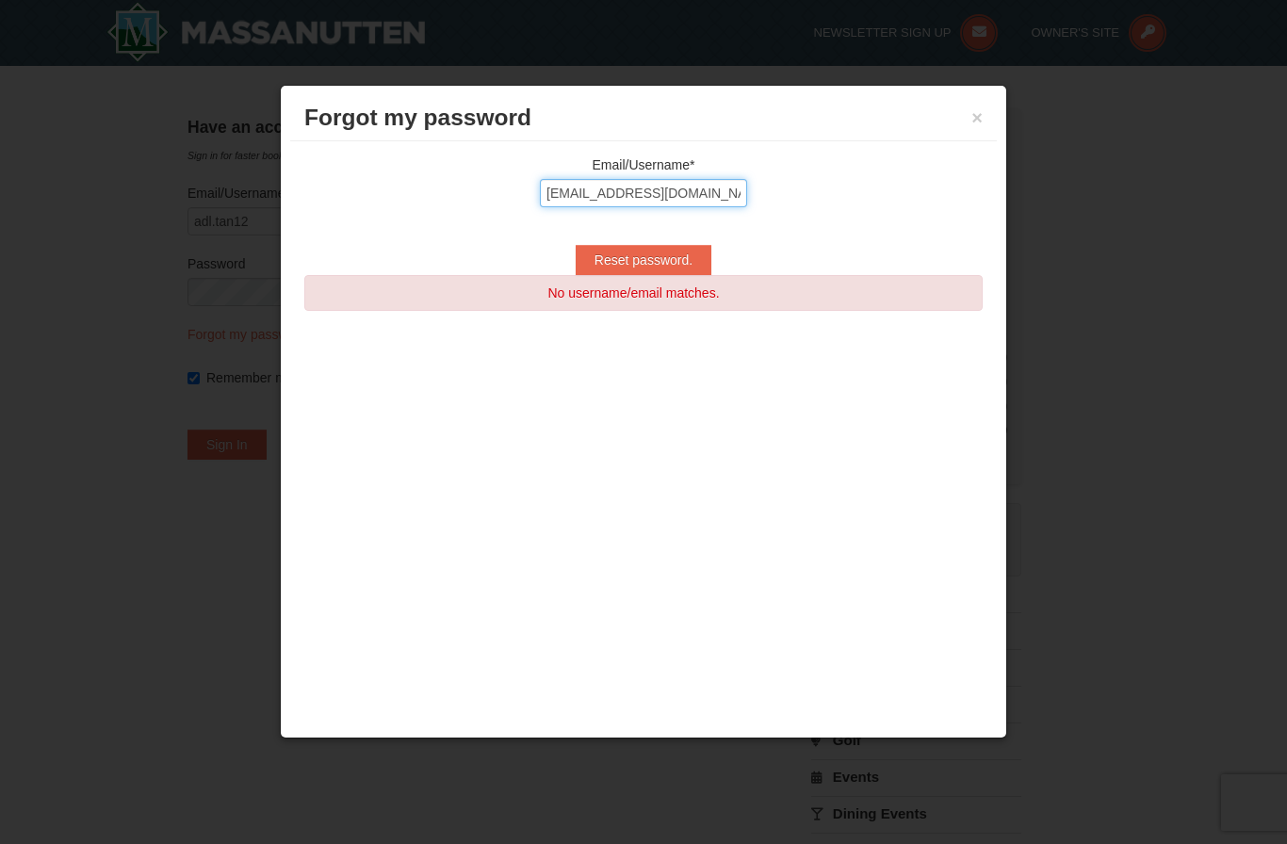
type input "[EMAIL_ADDRESS][DOMAIN_NAME]"
click at [681, 258] on input "Reset password." at bounding box center [644, 260] width 136 height 30
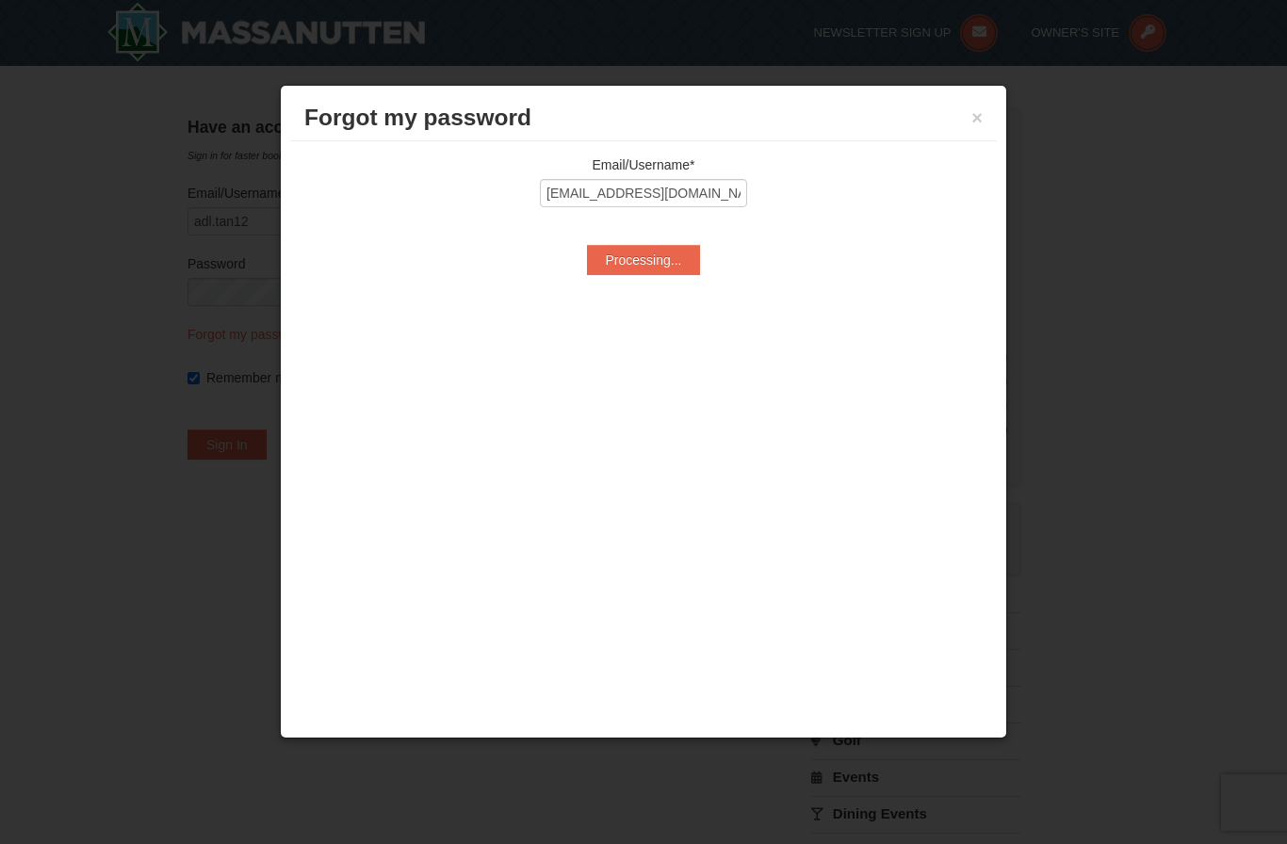
type input "Processing..."
type input "[EMAIL_ADDRESS][DOMAIN_NAME]"
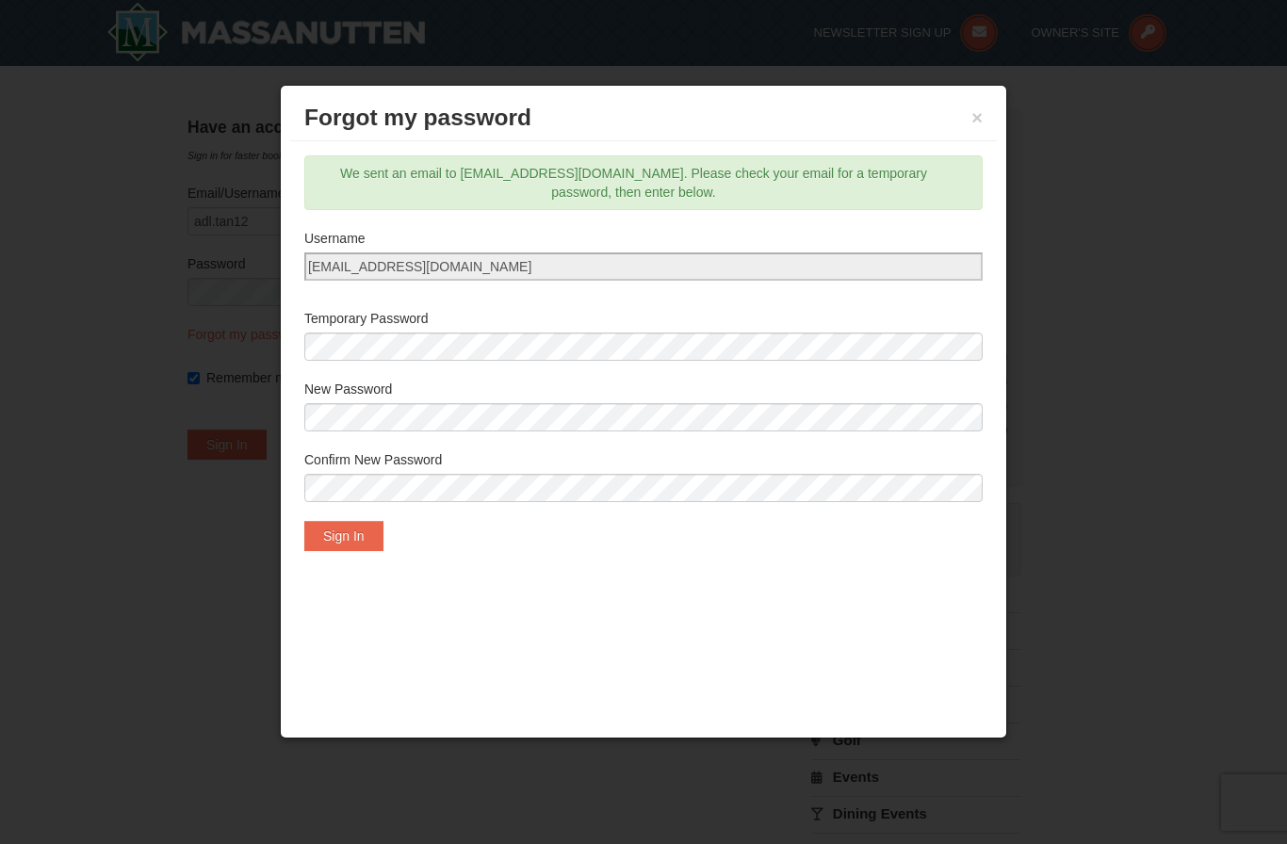
click at [359, 533] on button "Sign In" at bounding box center [343, 536] width 79 height 30
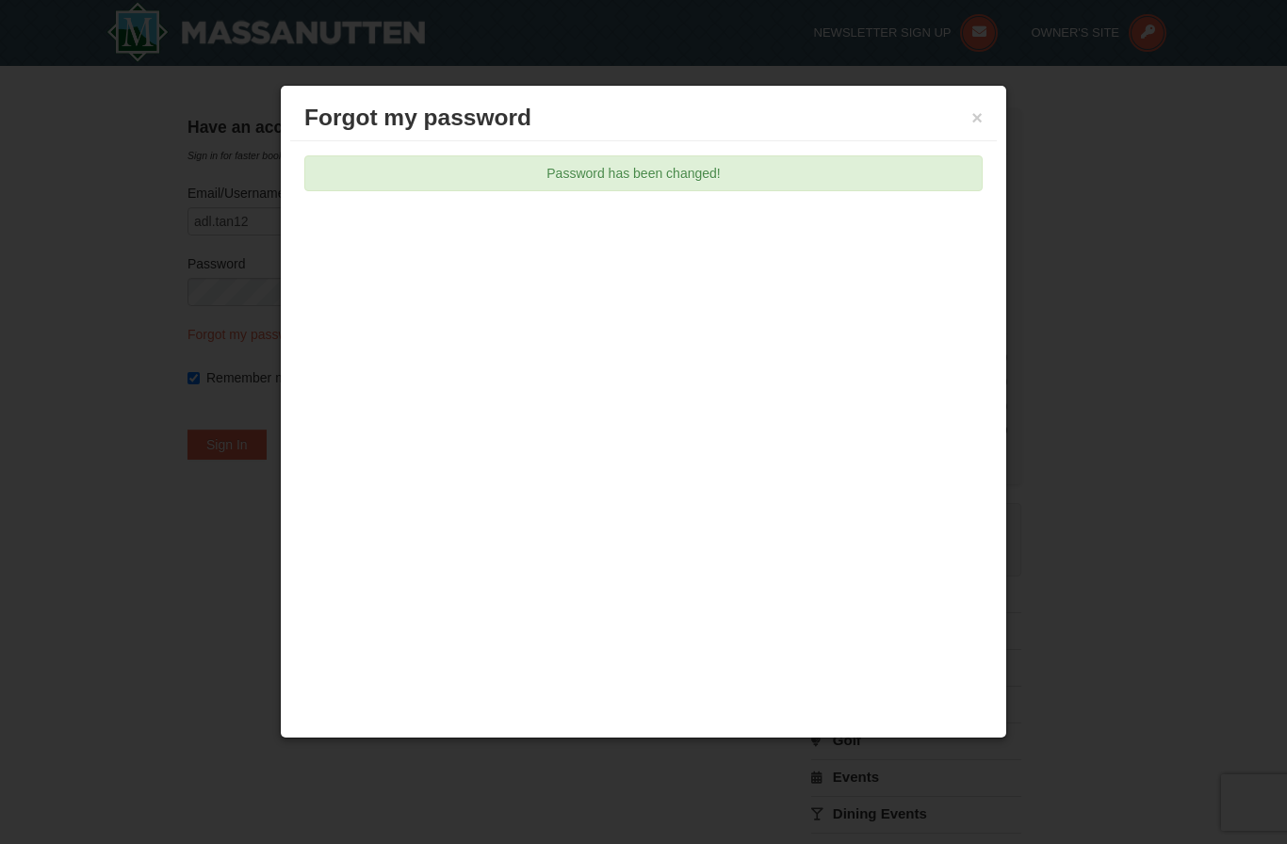
click at [975, 113] on button "×" at bounding box center [976, 117] width 11 height 19
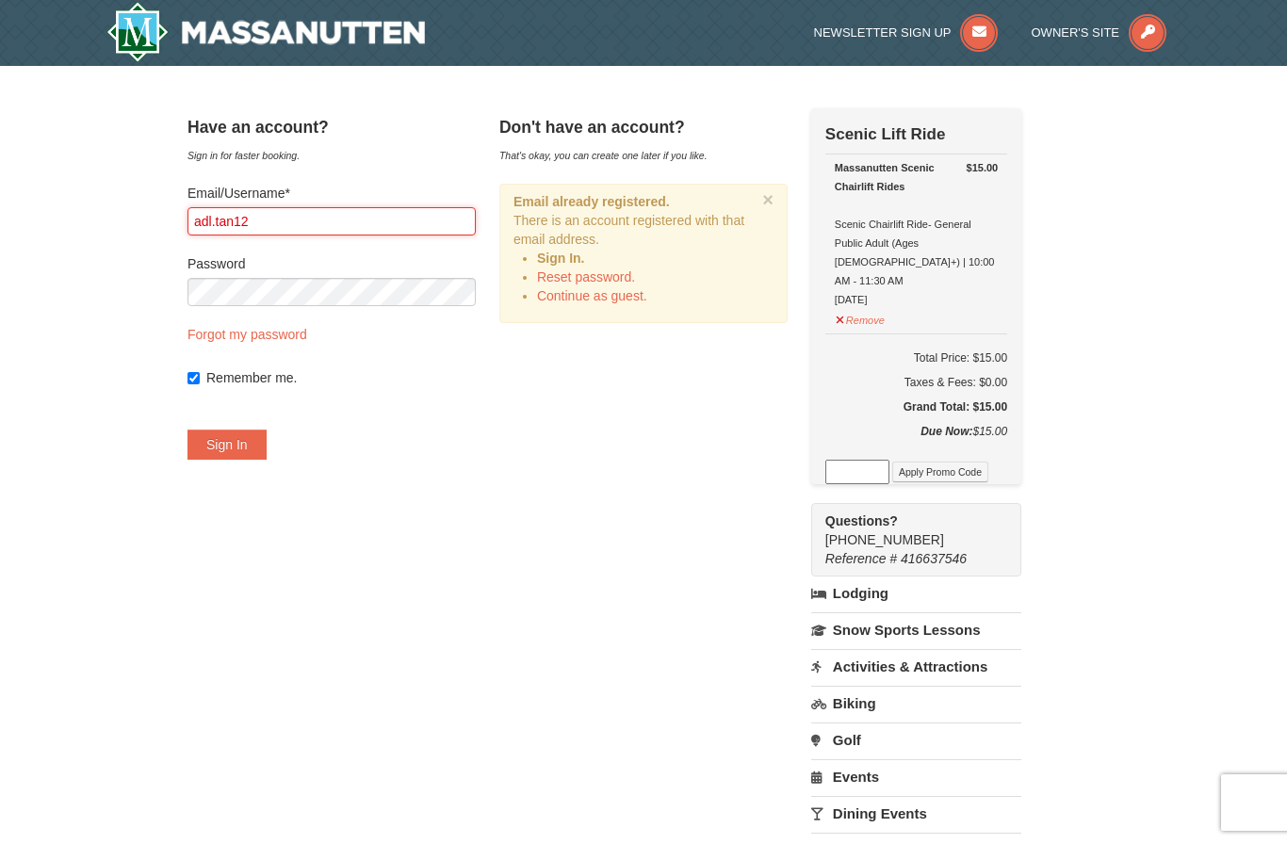
click at [377, 234] on input "adl.tan12" at bounding box center [331, 221] width 288 height 28
type input "[EMAIL_ADDRESS][DOMAIN_NAME]"
click at [267, 457] on button "Sign In" at bounding box center [226, 445] width 79 height 30
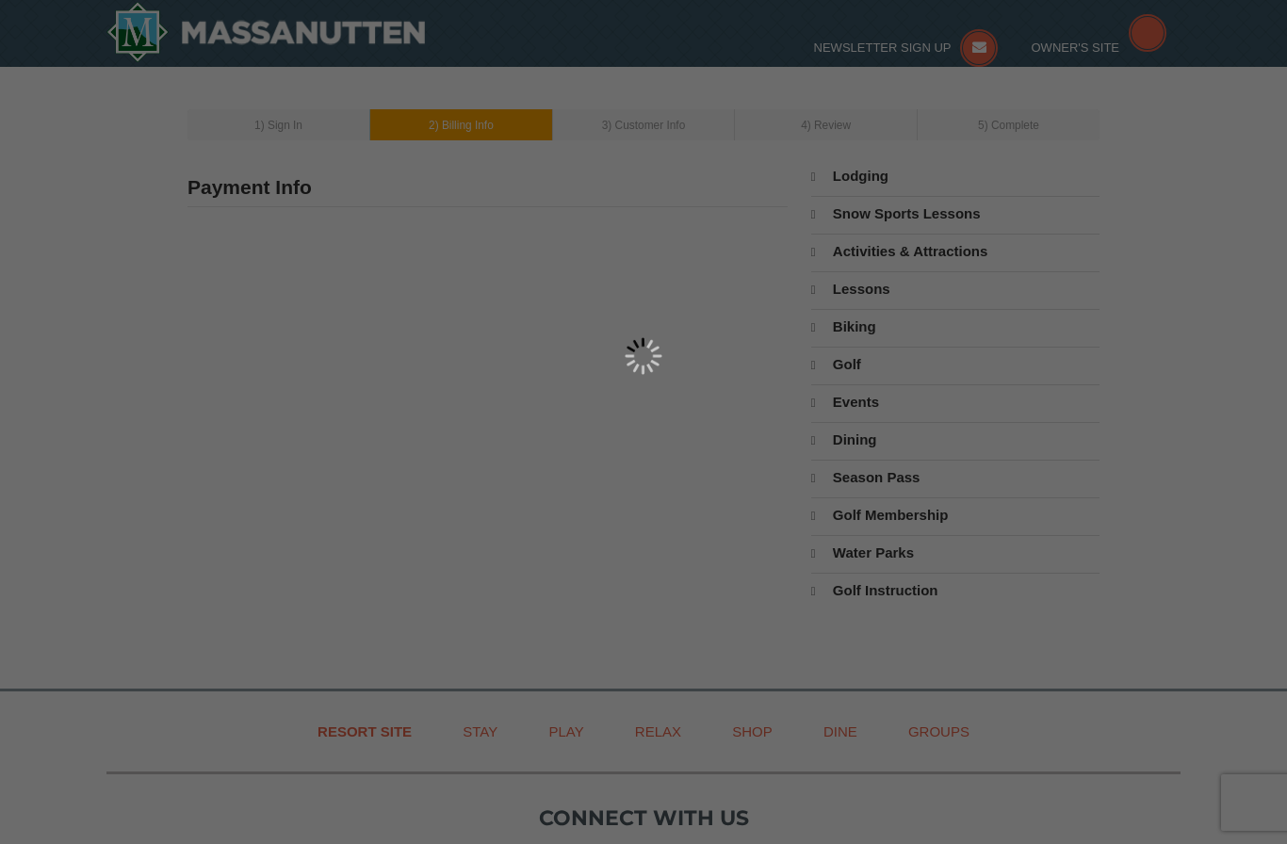
type input "[PERSON_NAME]"
type input "[EMAIL_ADDRESS][DOMAIN_NAME]"
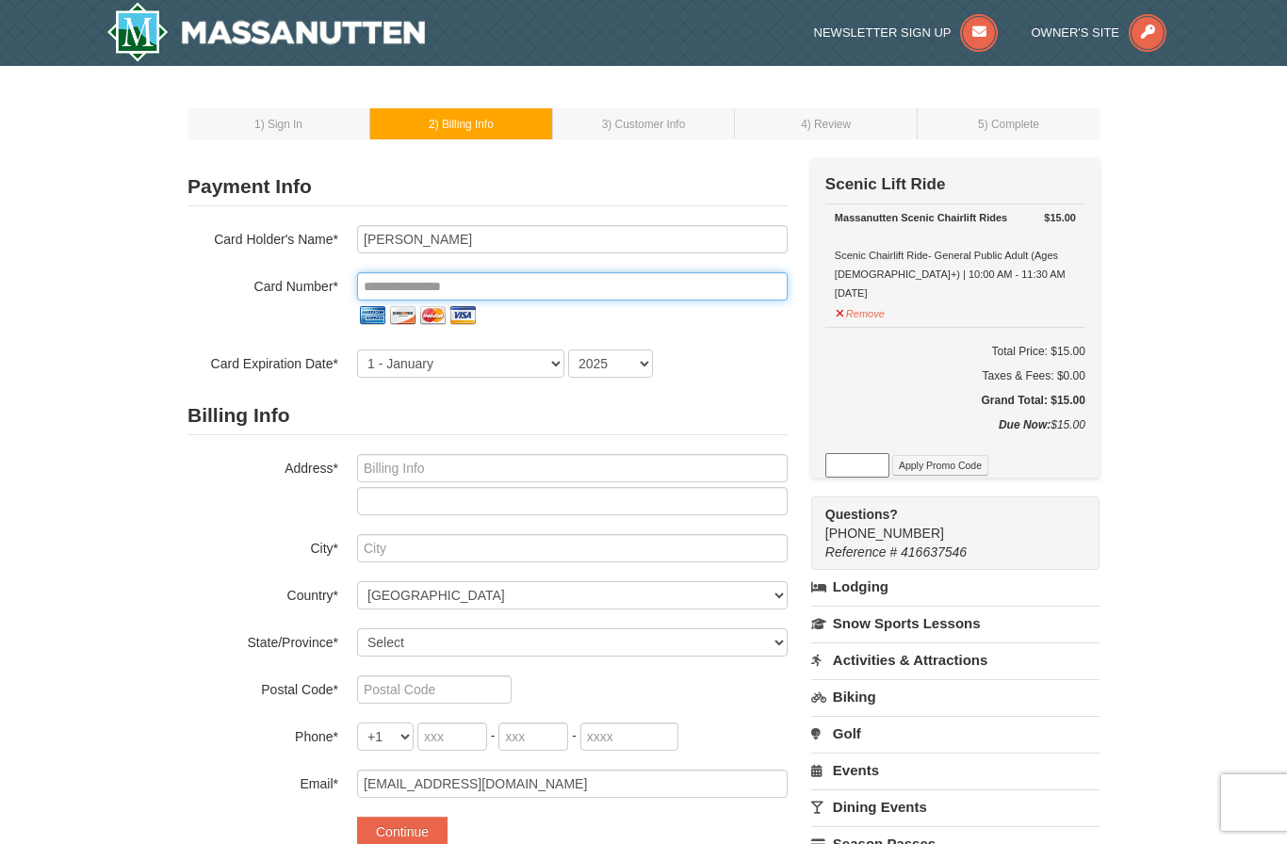
click at [395, 291] on input "tel" at bounding box center [572, 286] width 430 height 28
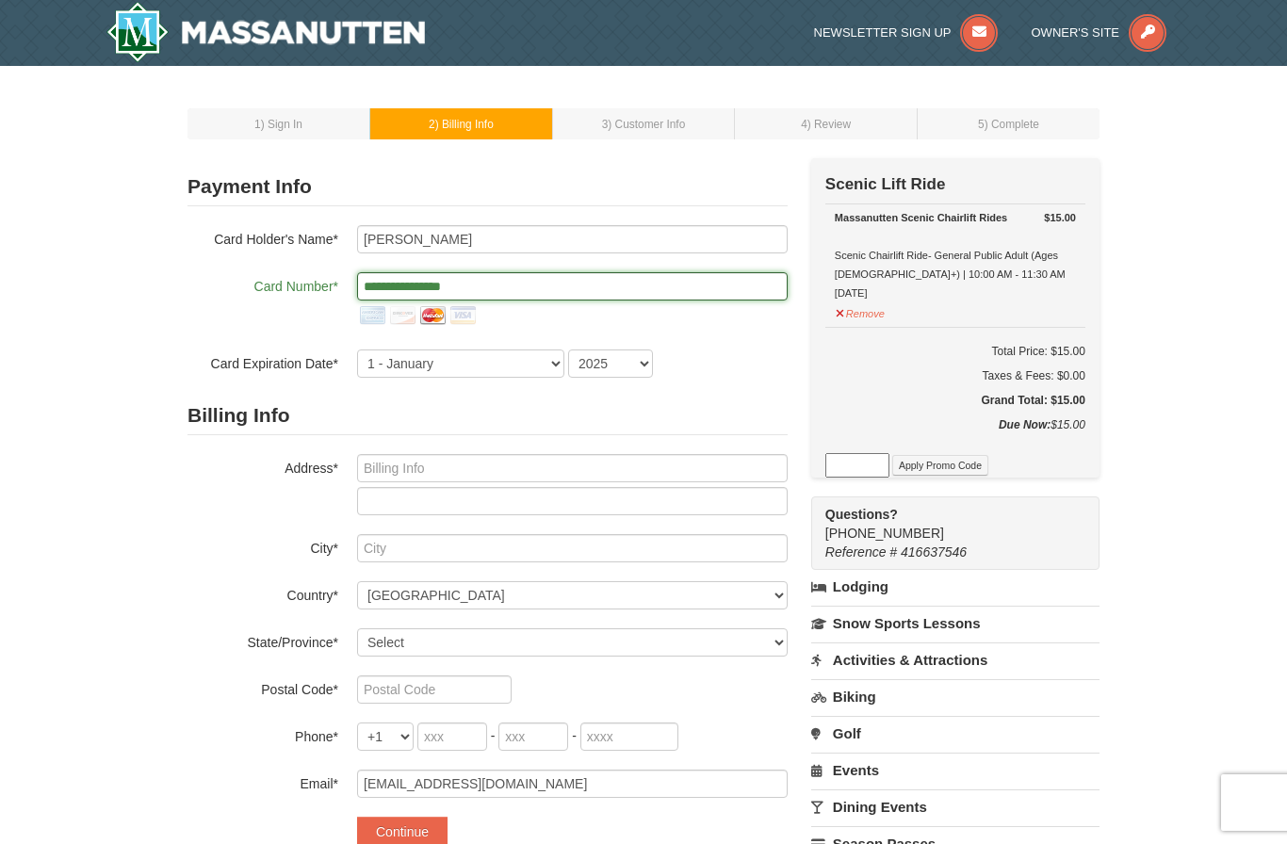
type input "**********"
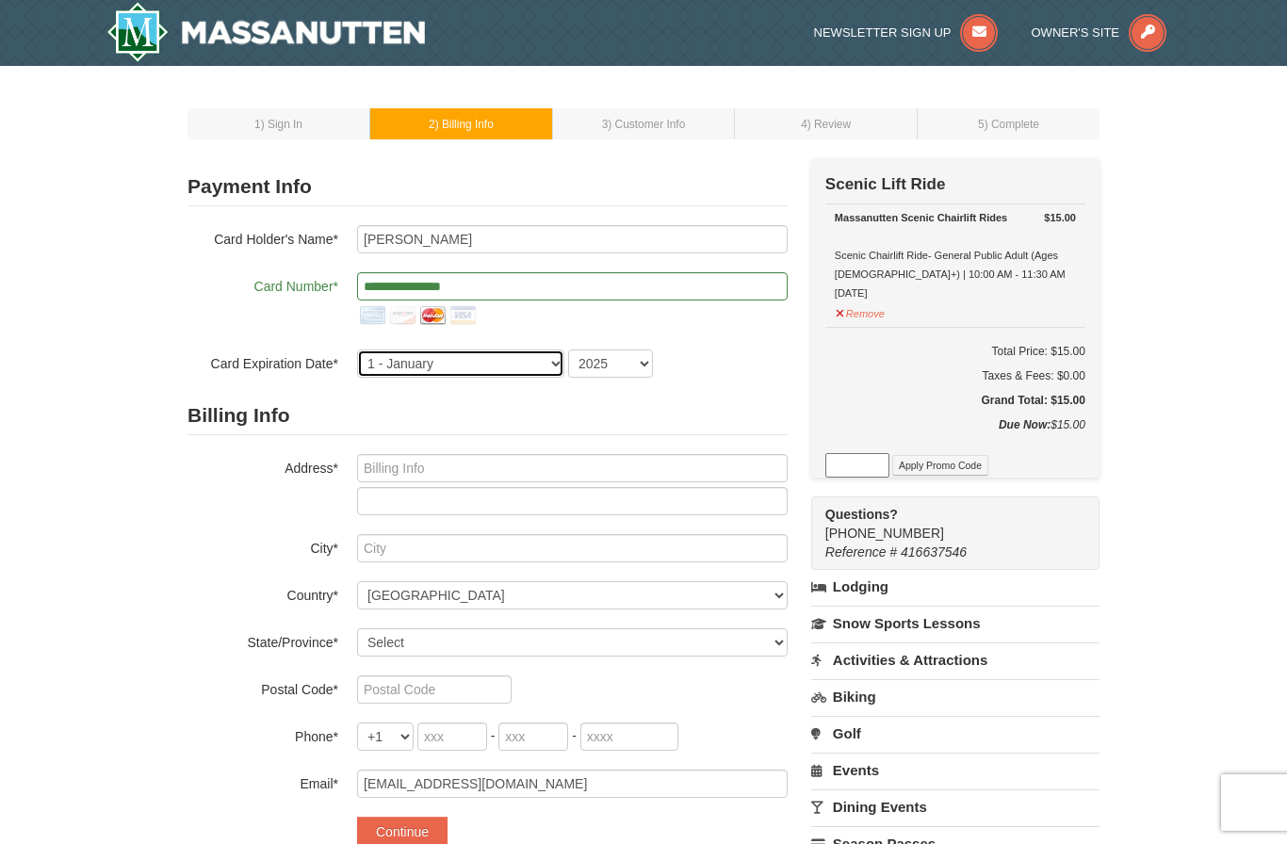
click at [468, 360] on select "1 - January 2 - February 3 - March 4 - April 5 - May 6 - June 7 - July 8 - Augu…" at bounding box center [460, 363] width 207 height 28
select select "5"
click at [511, 367] on select "1 - January 2 - February 3 - March 4 - April 5 - May 6 - June 7 - July 8 - Augu…" at bounding box center [460, 363] width 207 height 28
click at [625, 372] on select "2025 2026 2027 2028 2029 2030 2031 2032 2033 2034" at bounding box center [610, 363] width 85 height 28
click at [628, 375] on select "2025 2026 2027 2028 2029 2030 2031 2032 2033 2034" at bounding box center [610, 363] width 85 height 28
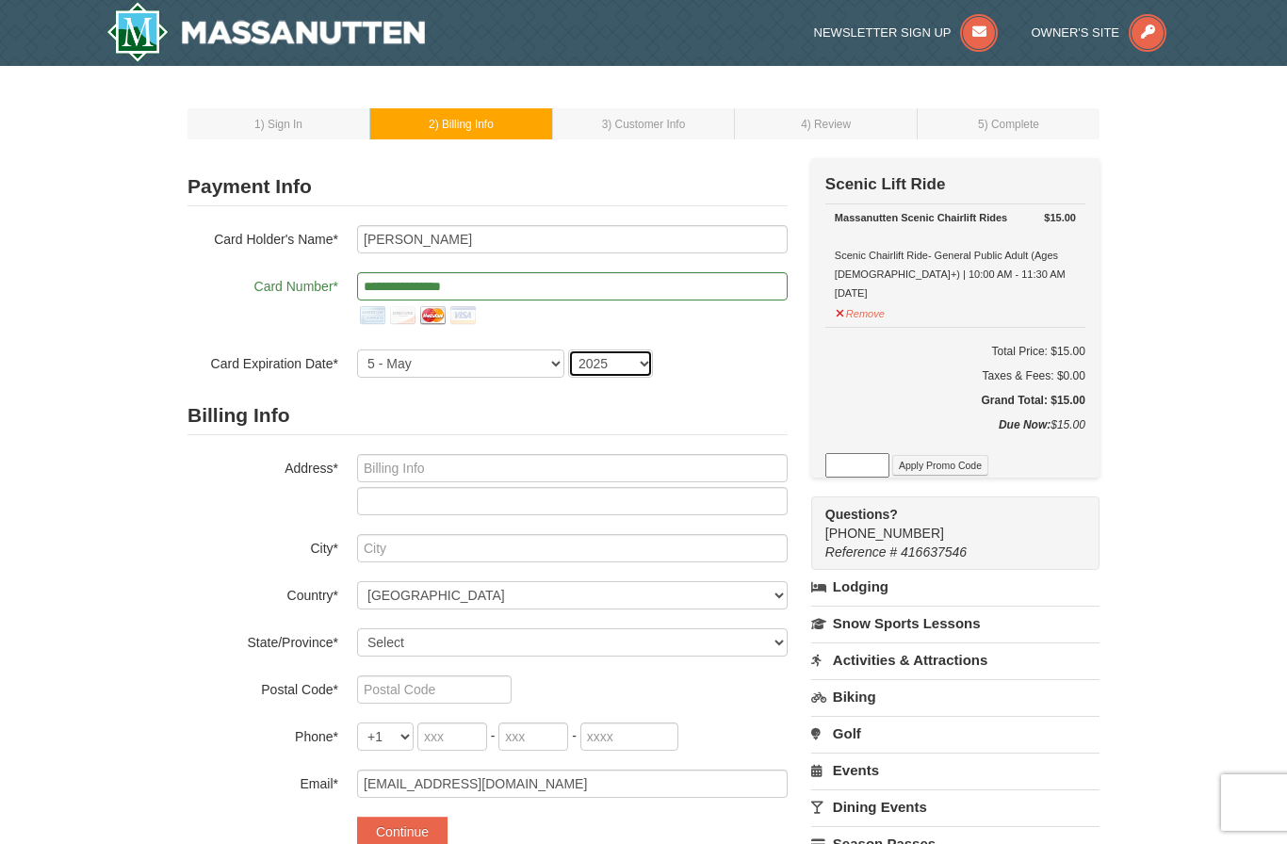
select select "2030"
click at [645, 480] on input "text" at bounding box center [572, 468] width 430 height 28
type input "1114 ASHLEY DR"
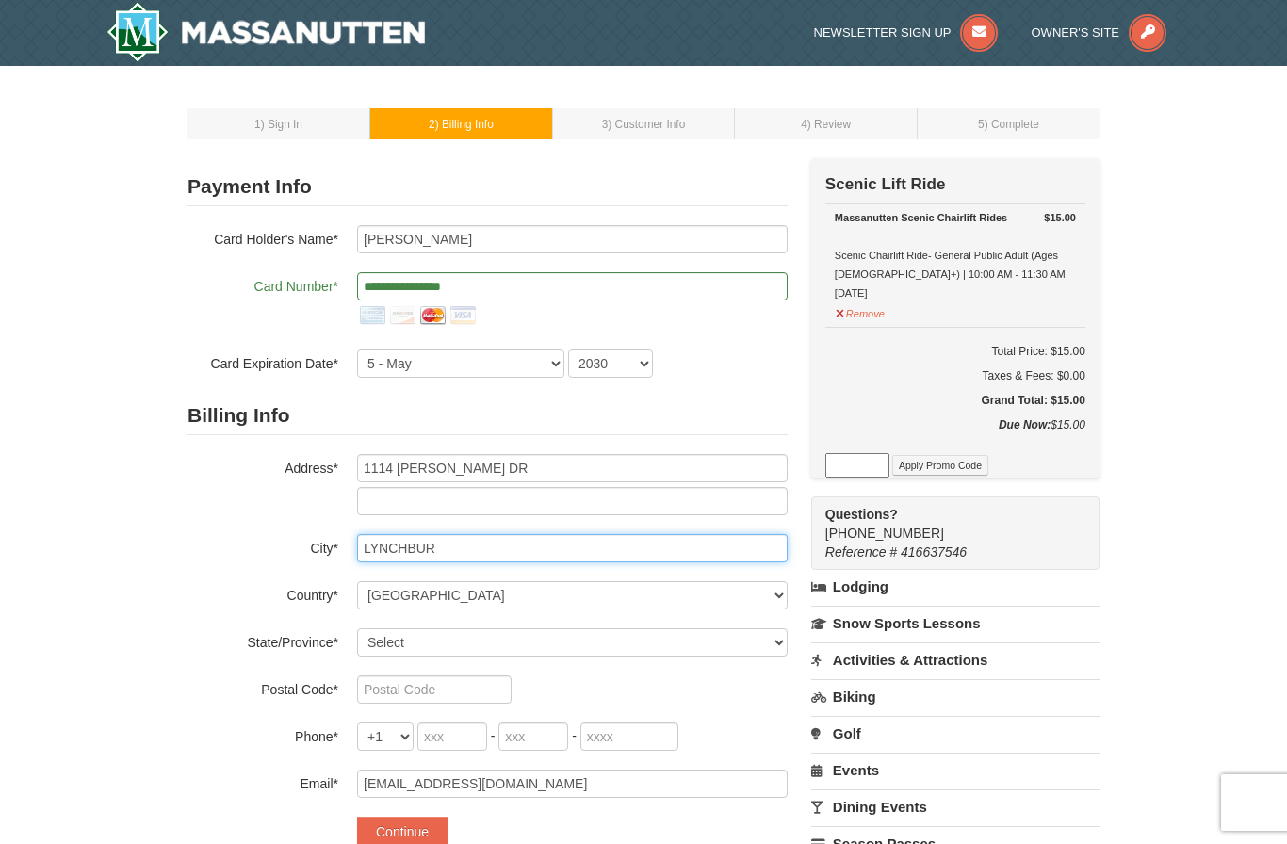
type input "LYNCHBURG"
select select "VA"
type input "LYNCHBURG"
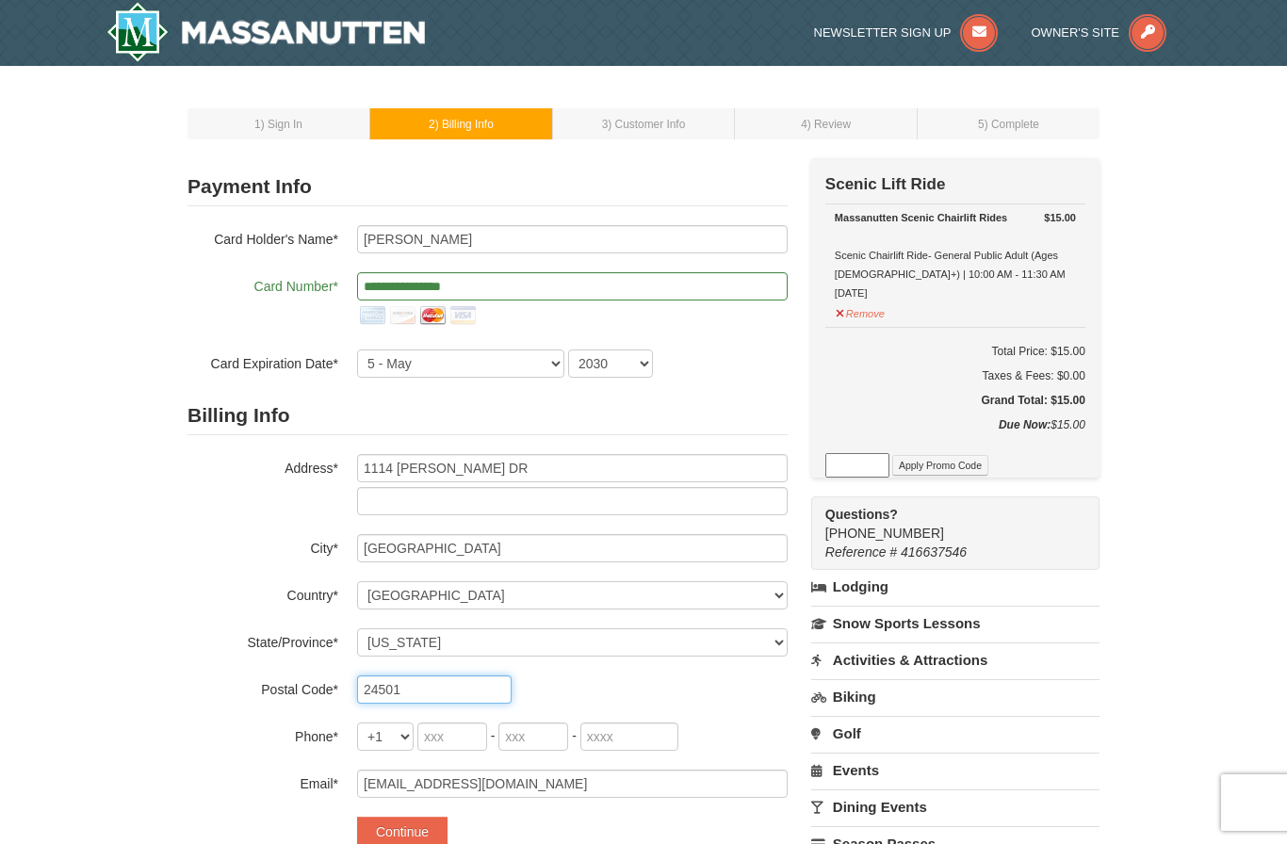
type input "24501"
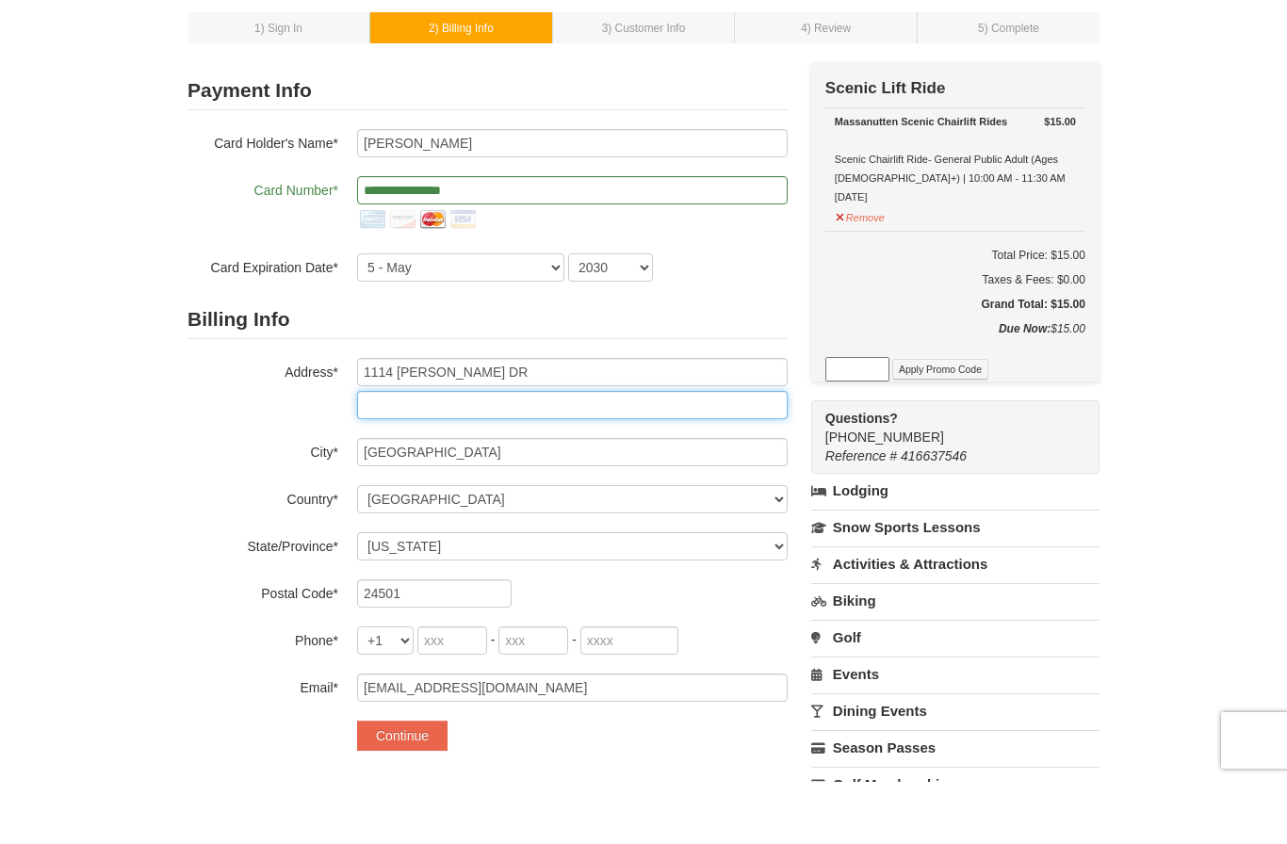
scroll to position [34, 0]
click at [450, 689] on input "tel" at bounding box center [452, 703] width 70 height 28
type input "434"
type input "435"
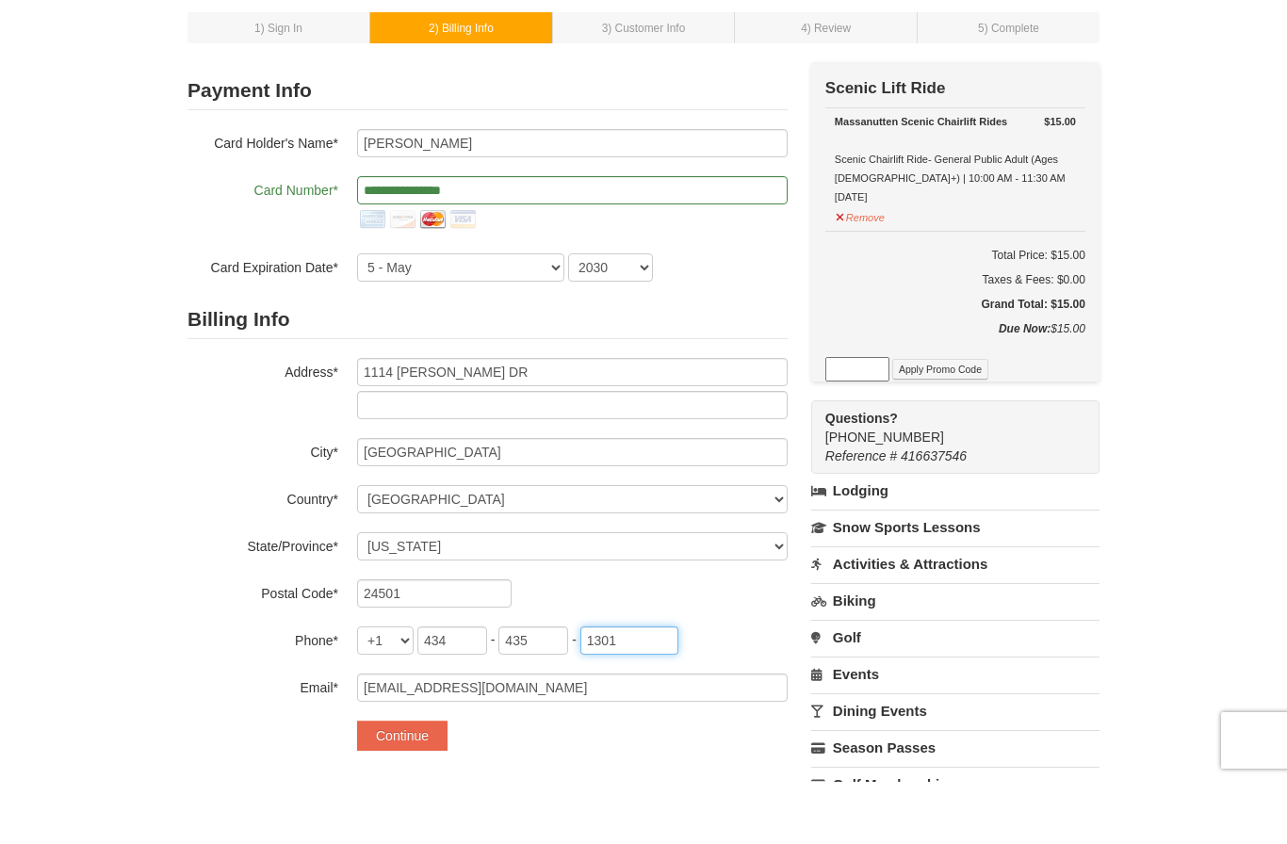
type input "1301"
click at [432, 783] on button "Continue" at bounding box center [402, 798] width 90 height 30
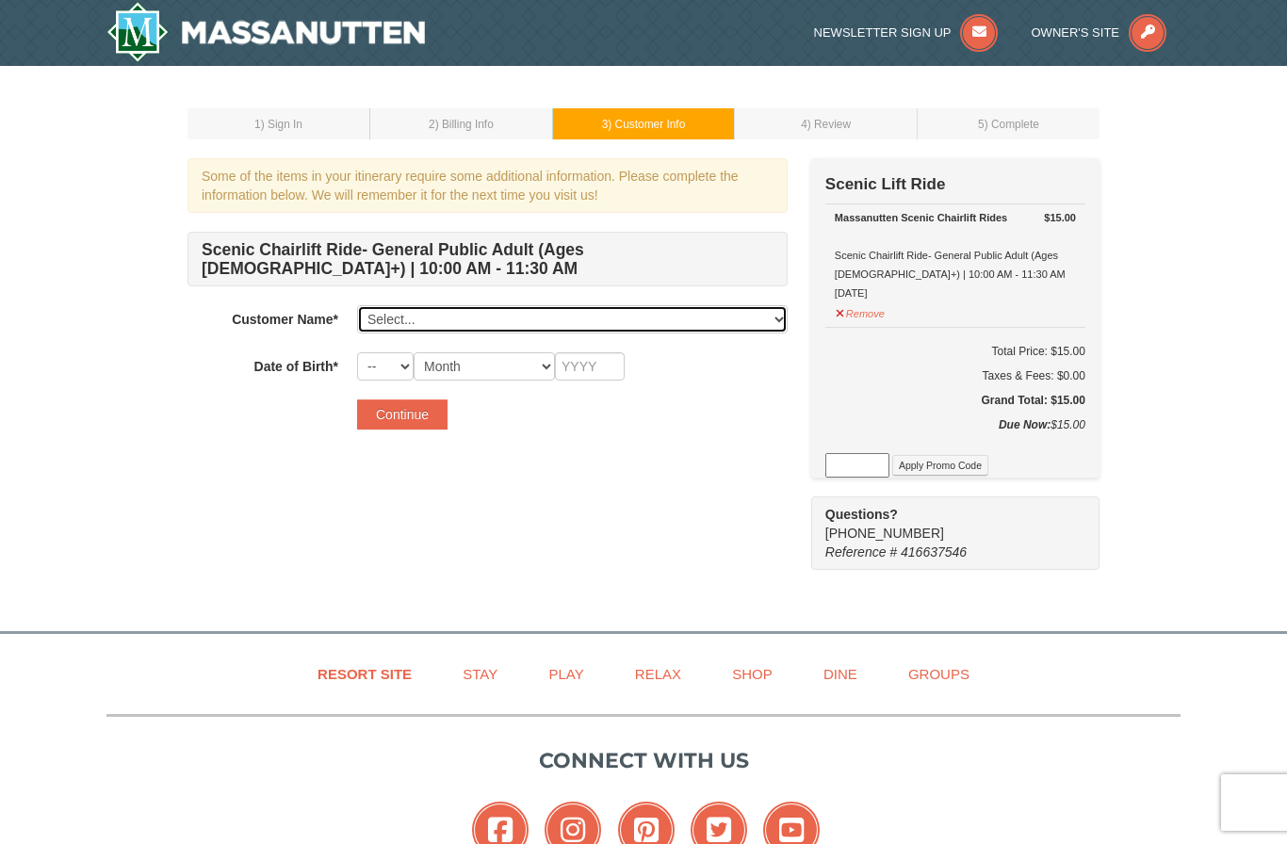
click at [634, 323] on select "Select... ALVIN DAVE TAN Add New..." at bounding box center [572, 319] width 430 height 28
select select "28359711"
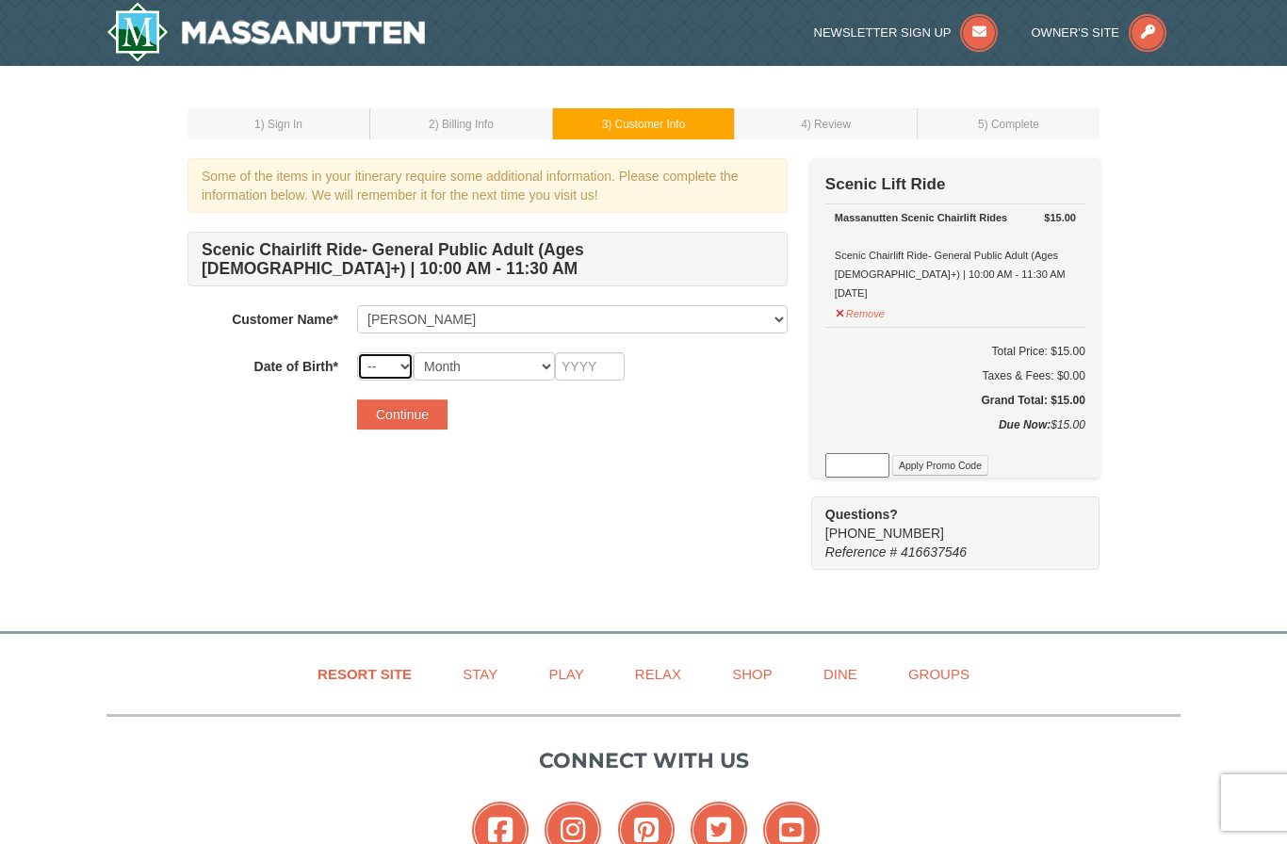
click at [397, 365] on select "-- 01 02 03 04 05 06 07 08 09 10 11 12 13 14 15 16 17 18 19 20 21 22 23 24 25 2…" at bounding box center [385, 366] width 57 height 28
click at [391, 369] on select "-- 01 02 03 04 05 06 07 08 09 10 11 12 13 14 15 16 17 18 19 20 21 22 23 24 25 2…" at bounding box center [385, 366] width 57 height 28
select select "12"
click at [490, 372] on select "Month January February March April May June July August September October Novem…" at bounding box center [484, 366] width 141 height 28
click at [495, 372] on select "Month January February March April May June July August September October Novem…" at bounding box center [484, 366] width 141 height 28
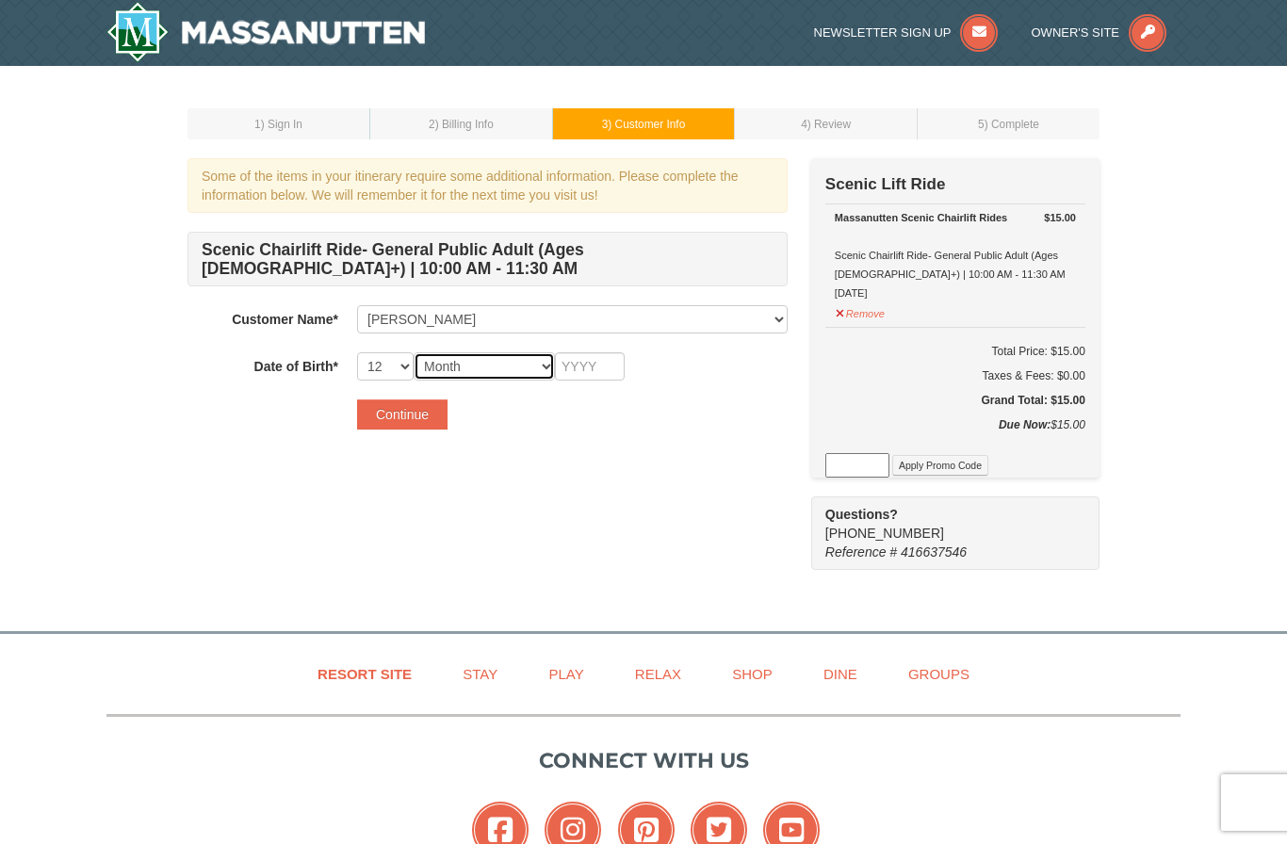
select select "02"
click at [595, 378] on input "text" at bounding box center [590, 366] width 70 height 28
type input "1994"
click at [420, 413] on button "Continue" at bounding box center [402, 414] width 90 height 30
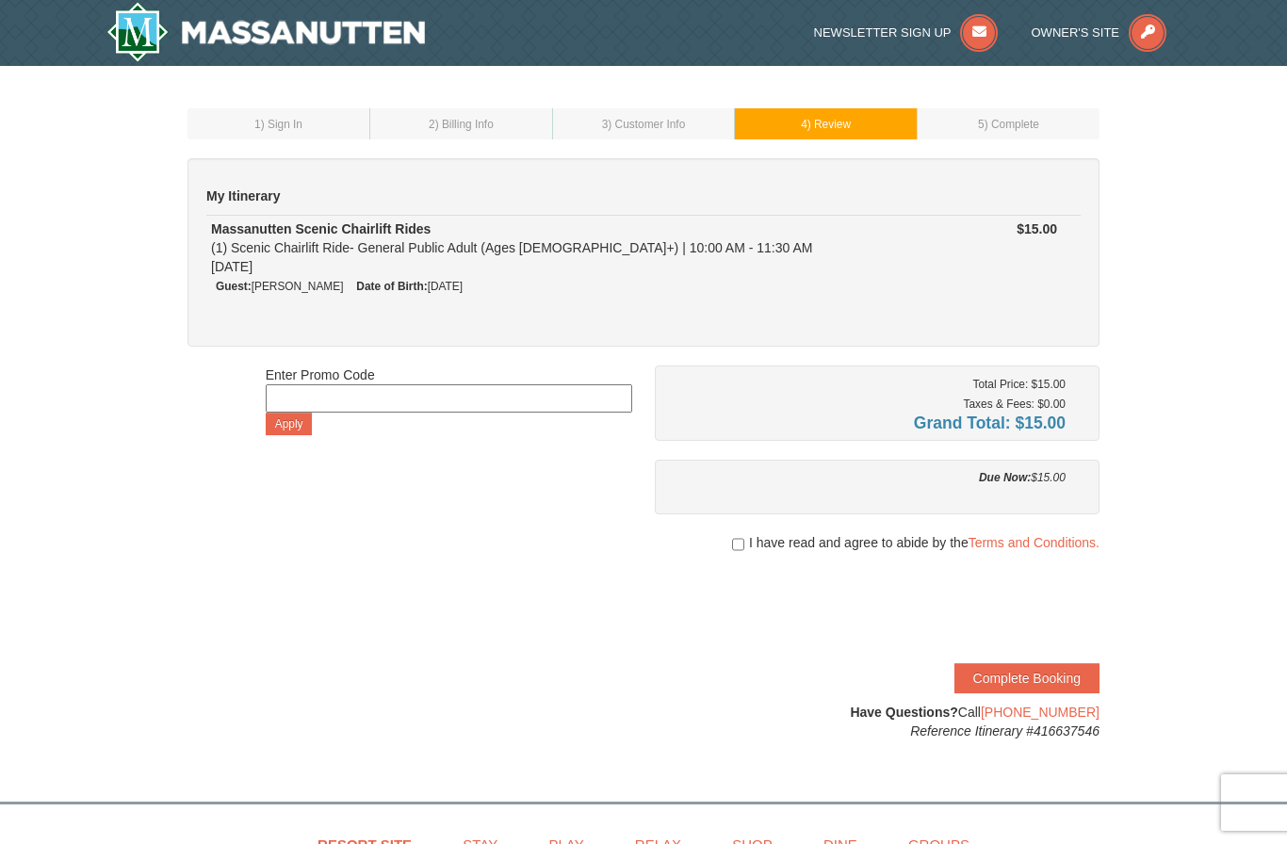
click at [738, 540] on input "checkbox" at bounding box center [738, 544] width 12 height 15
checkbox input "true"
click at [1075, 676] on button "Complete Booking" at bounding box center [1026, 678] width 145 height 30
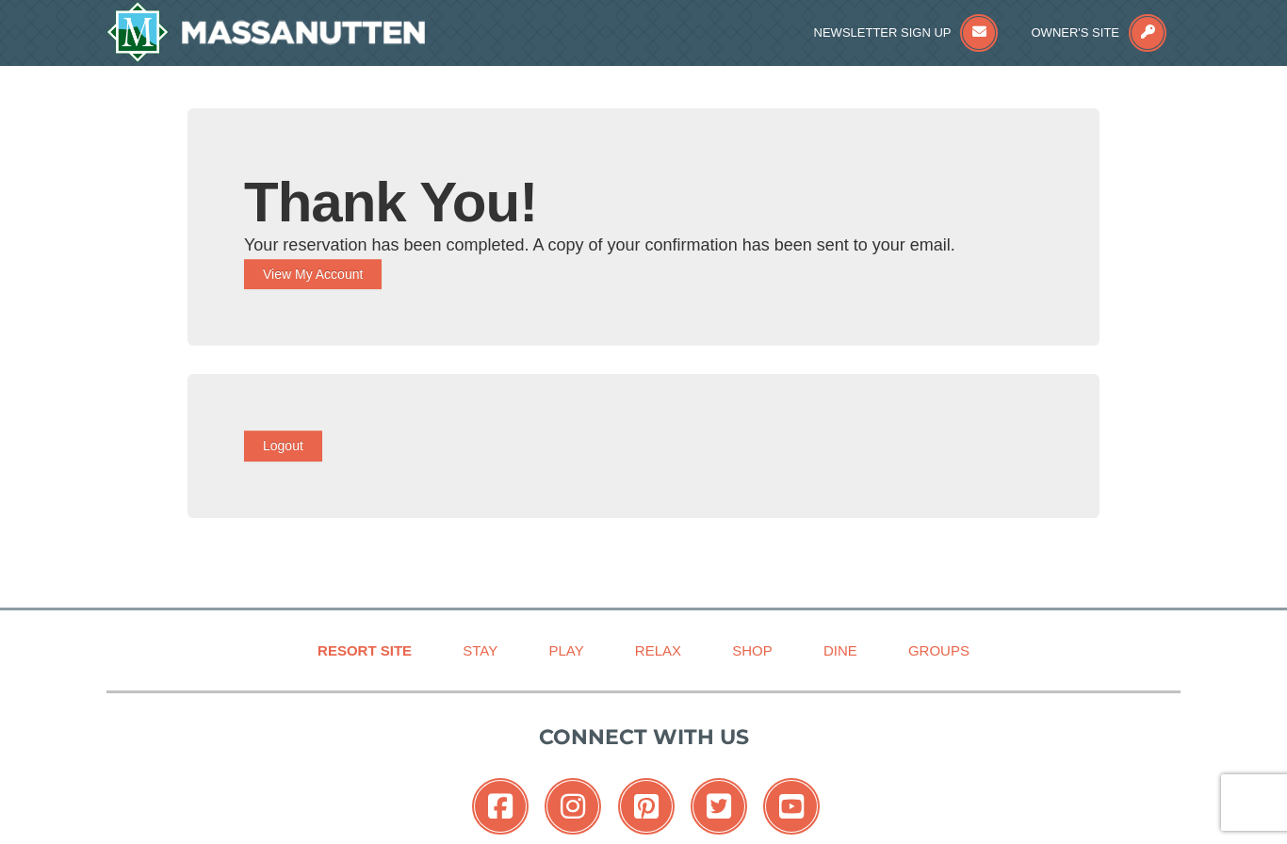
click at [379, 265] on button "View My Account" at bounding box center [313, 274] width 138 height 30
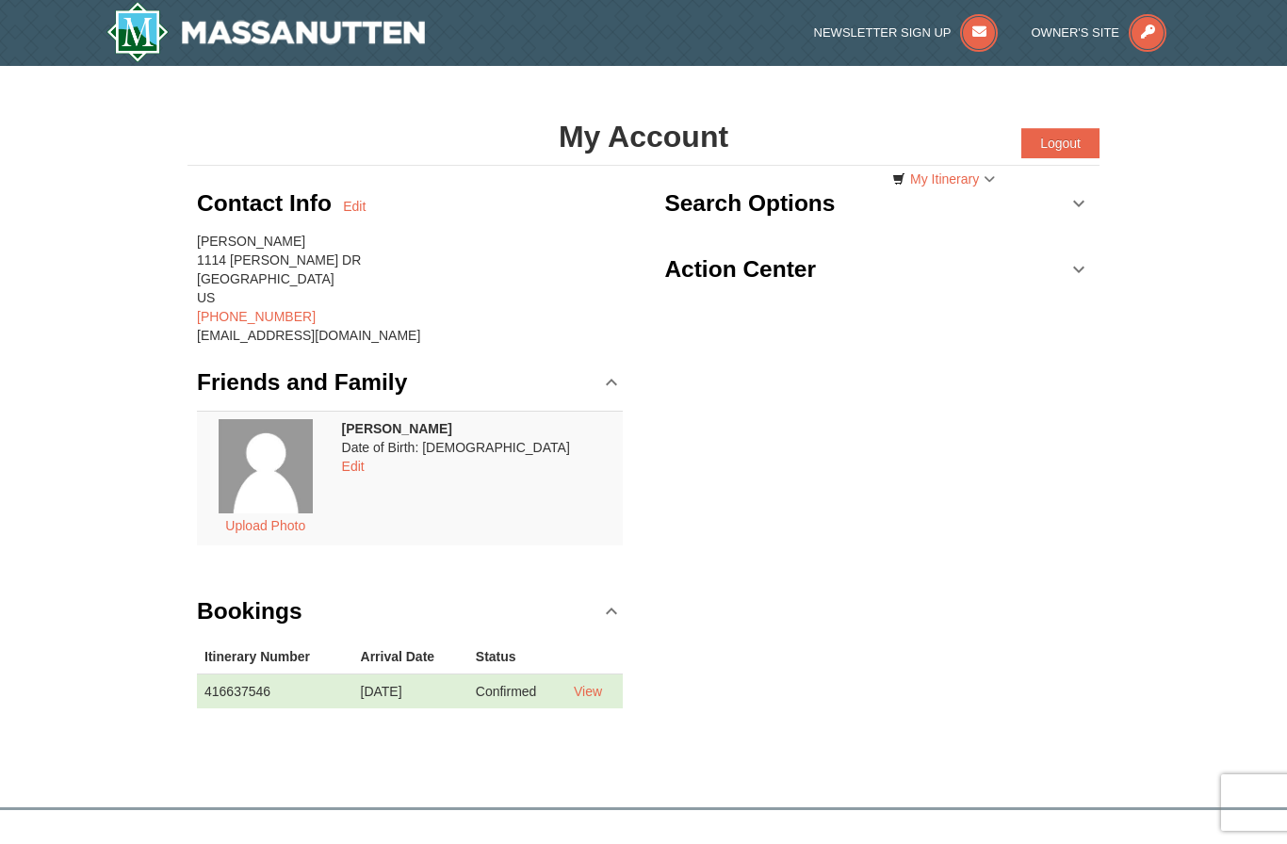
click at [987, 187] on link "My Itinerary" at bounding box center [943, 179] width 127 height 28
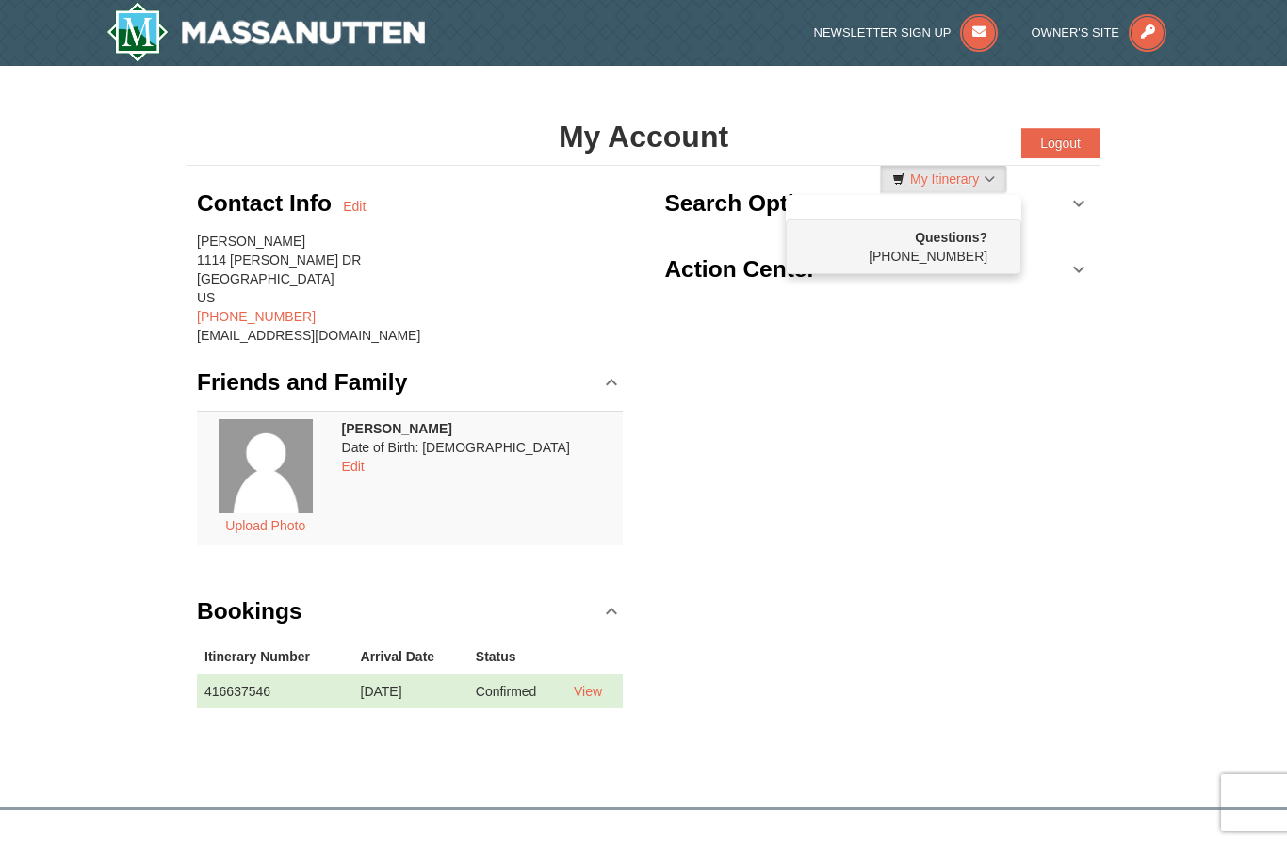
click at [964, 468] on div at bounding box center [643, 422] width 1287 height 844
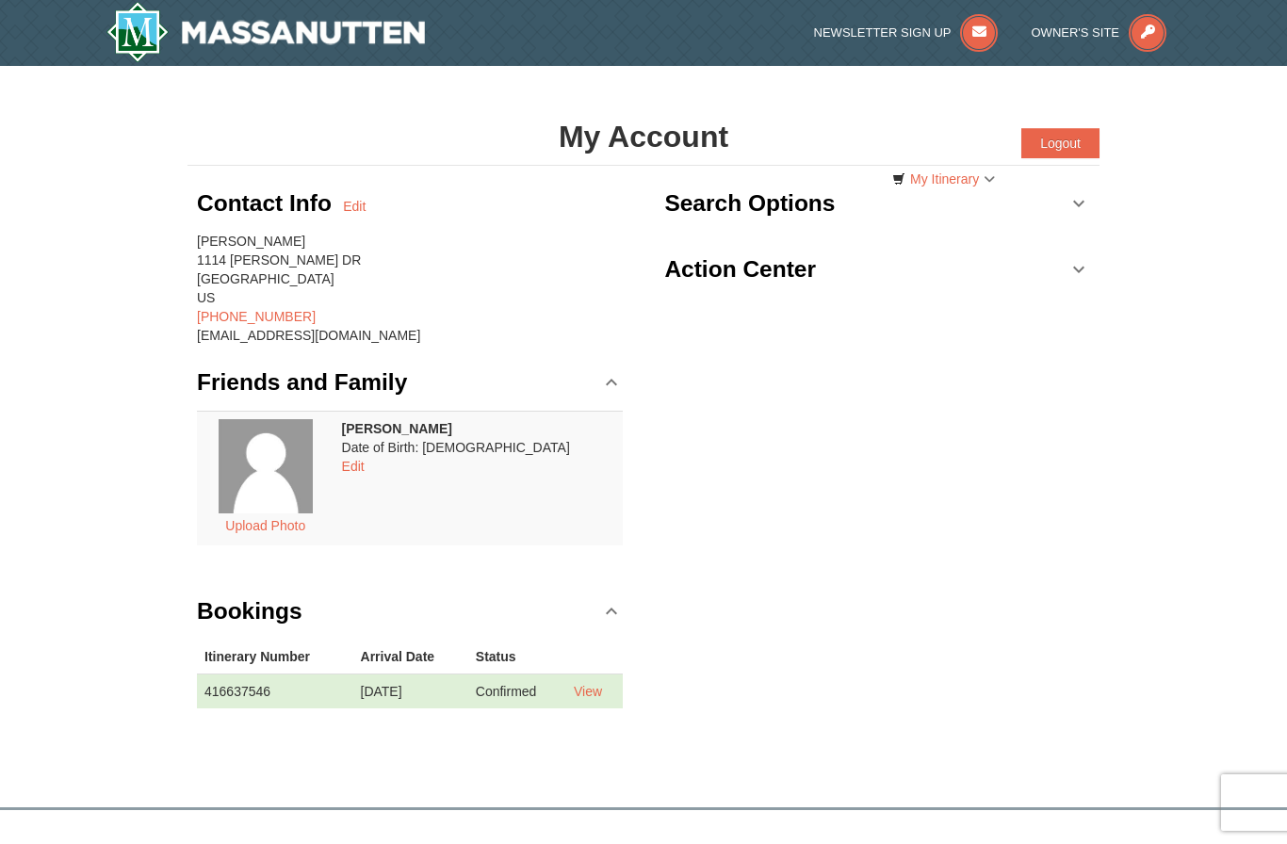
click at [1087, 198] on link "Search Options" at bounding box center [877, 203] width 426 height 57
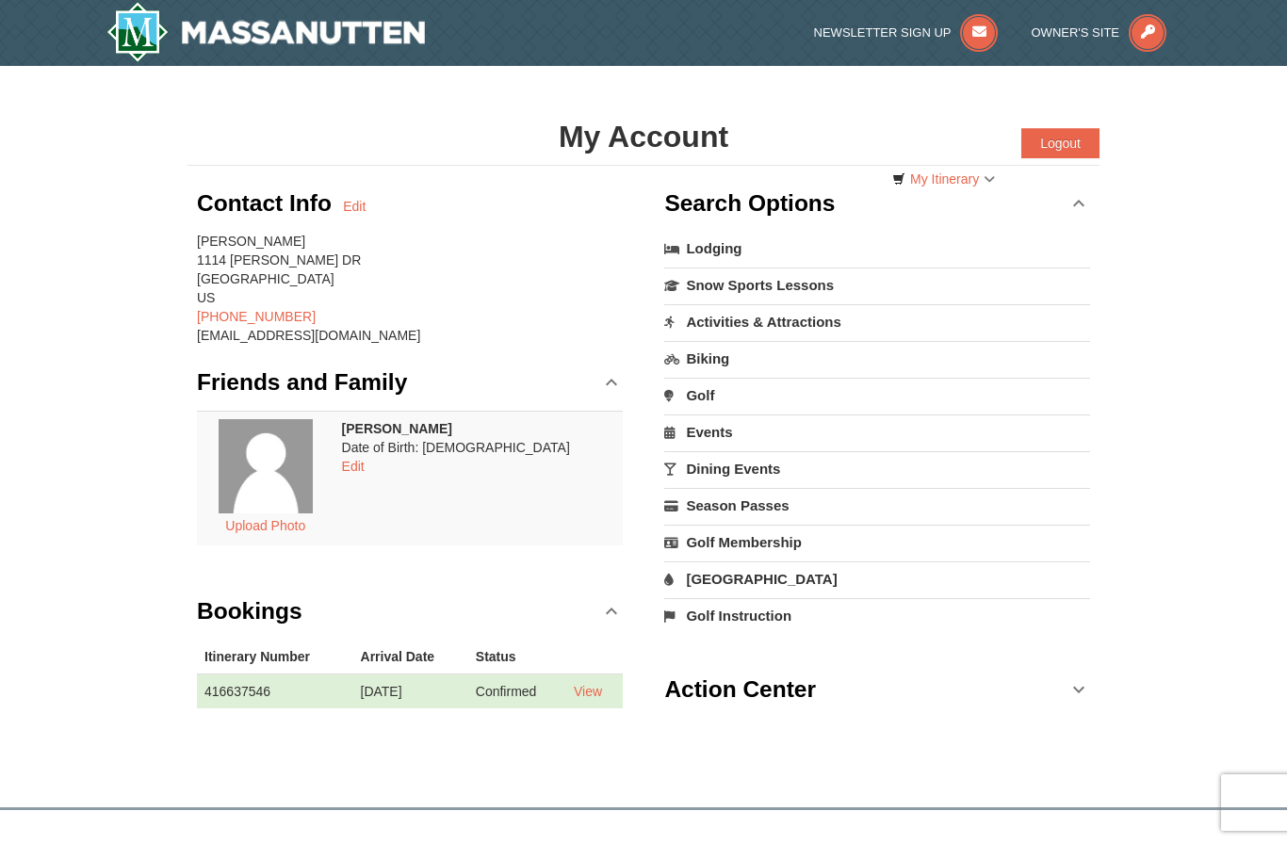
click at [1087, 694] on link "Action Center" at bounding box center [877, 689] width 426 height 57
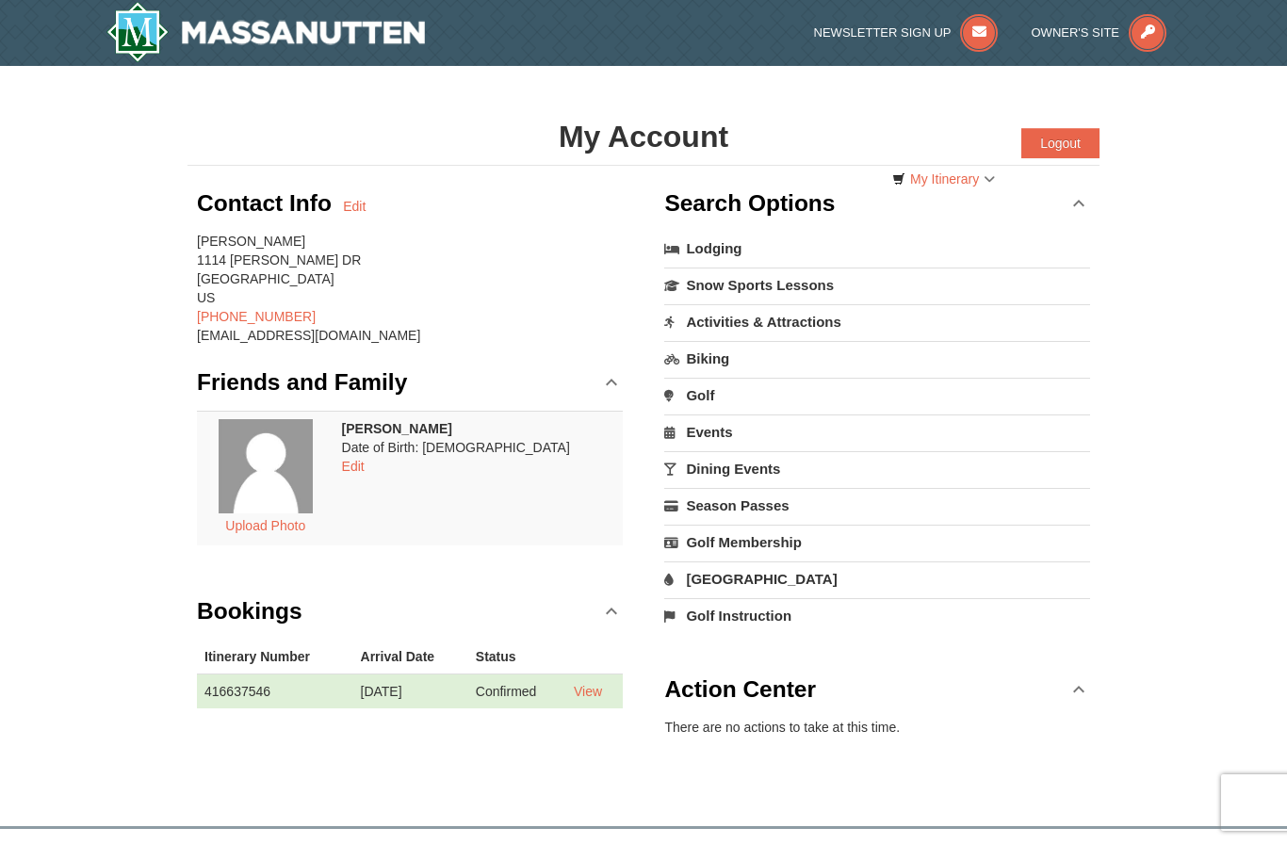
scroll to position [65, 0]
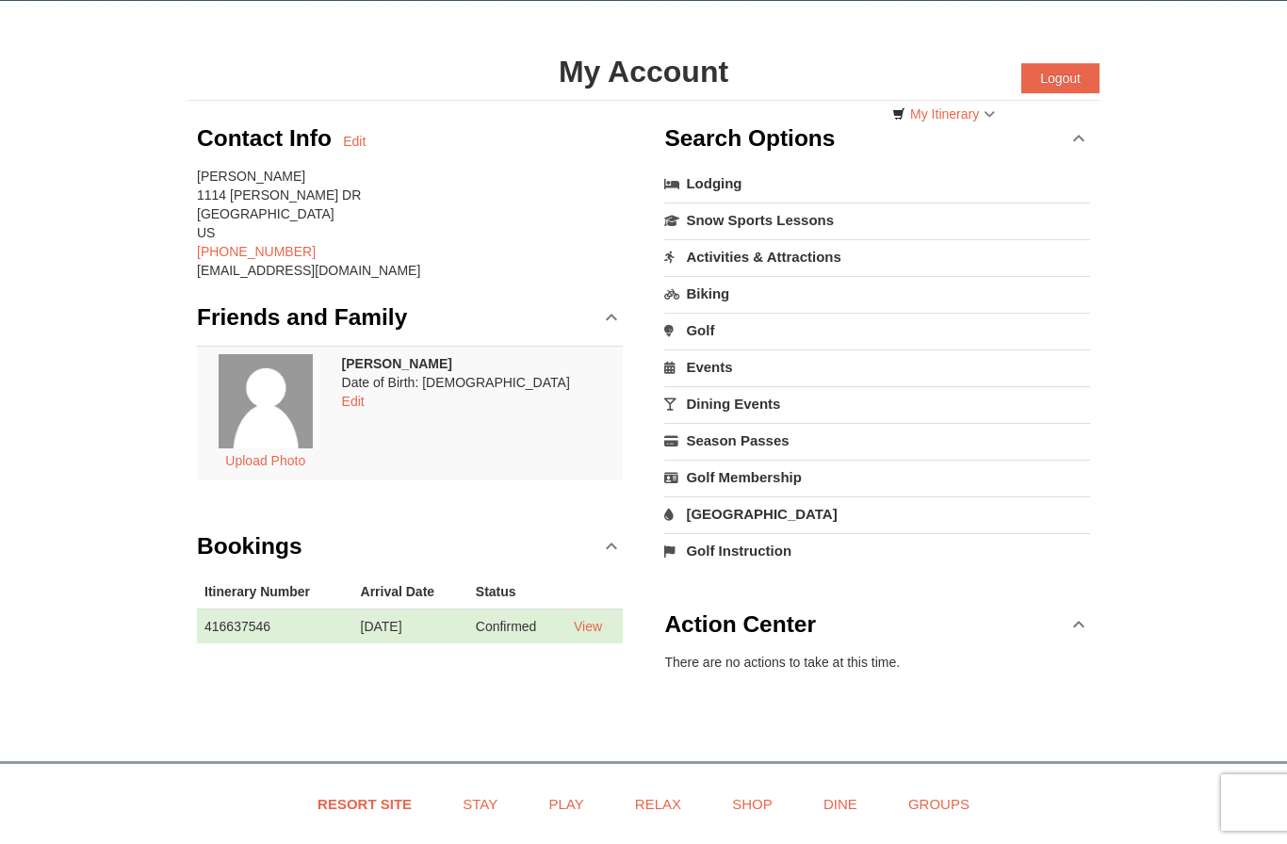
click at [601, 630] on link "View" at bounding box center [588, 626] width 28 height 15
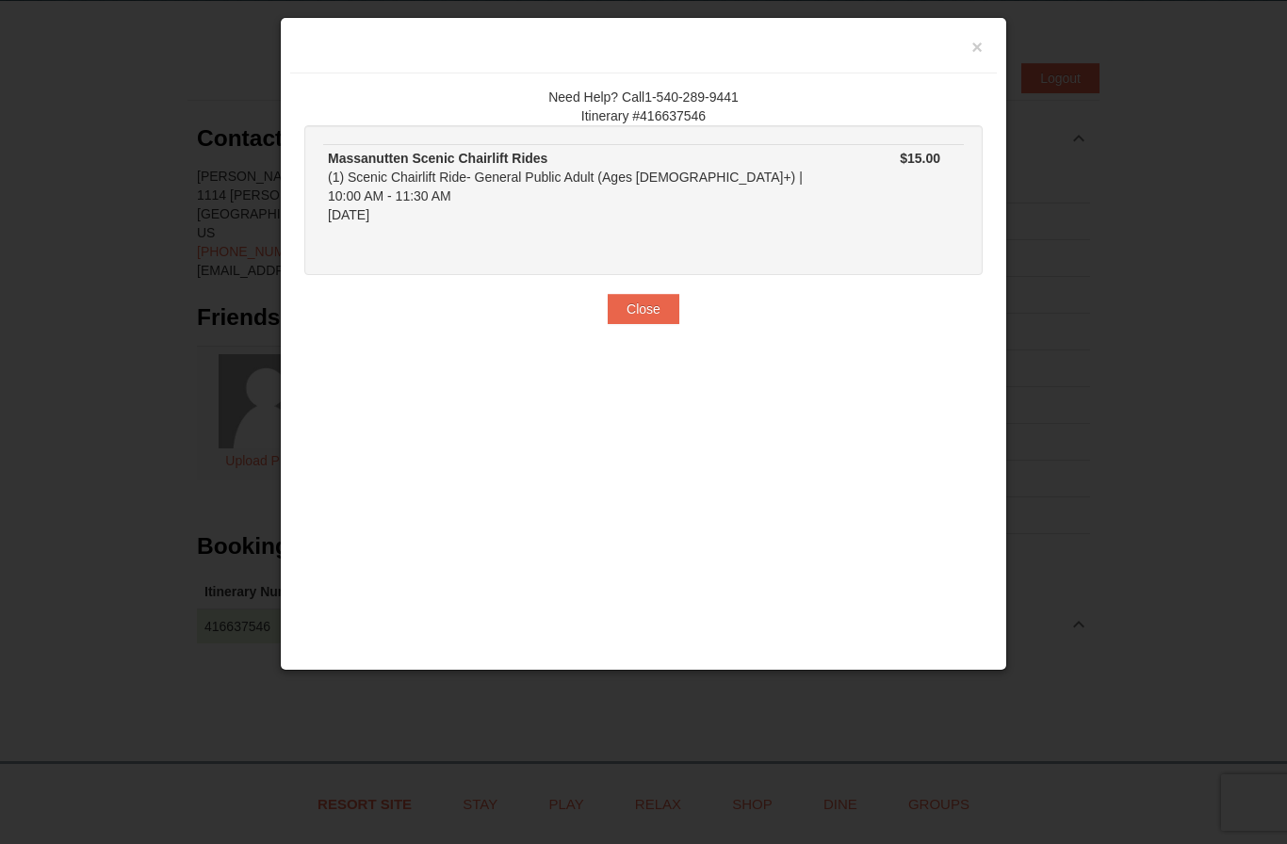
click at [638, 294] on button "Close" at bounding box center [644, 309] width 72 height 30
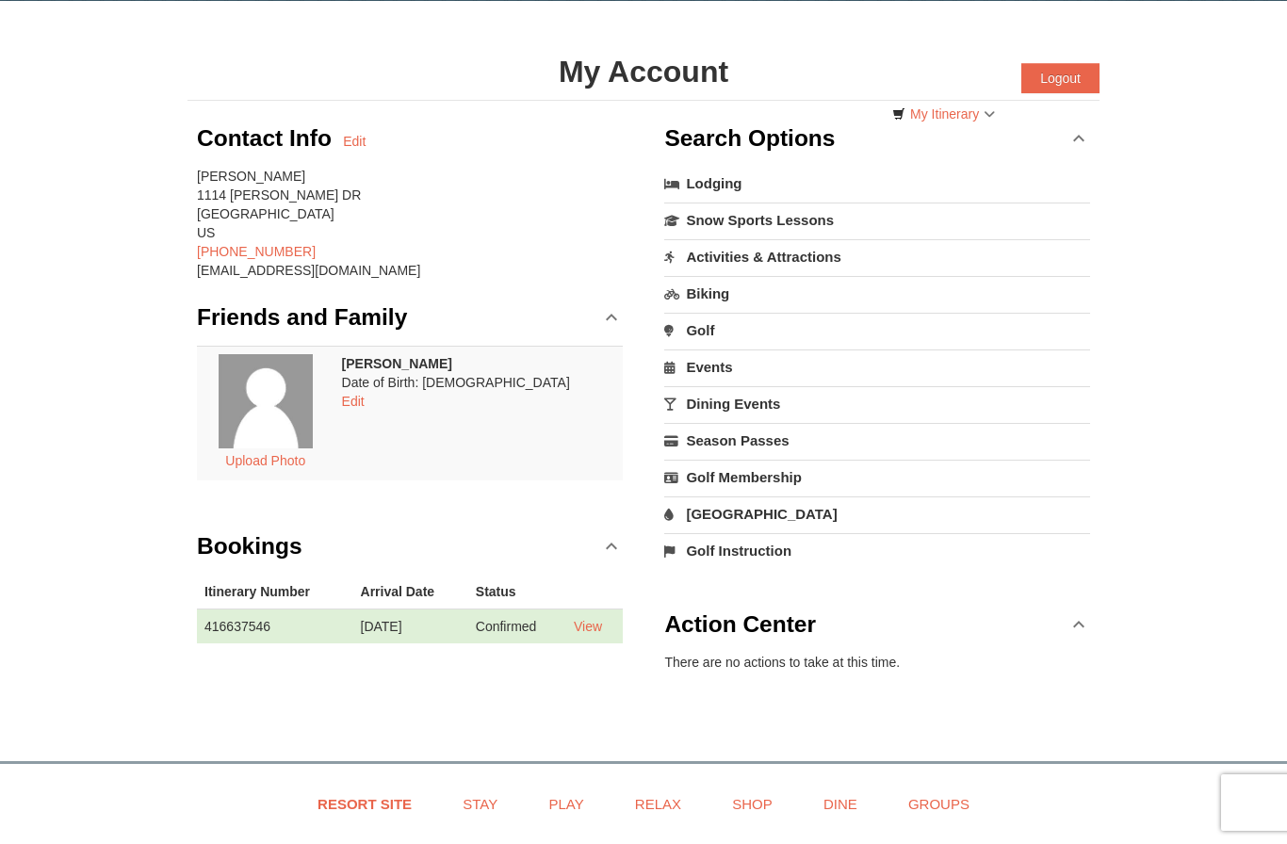
click at [598, 628] on link "View" at bounding box center [588, 626] width 28 height 15
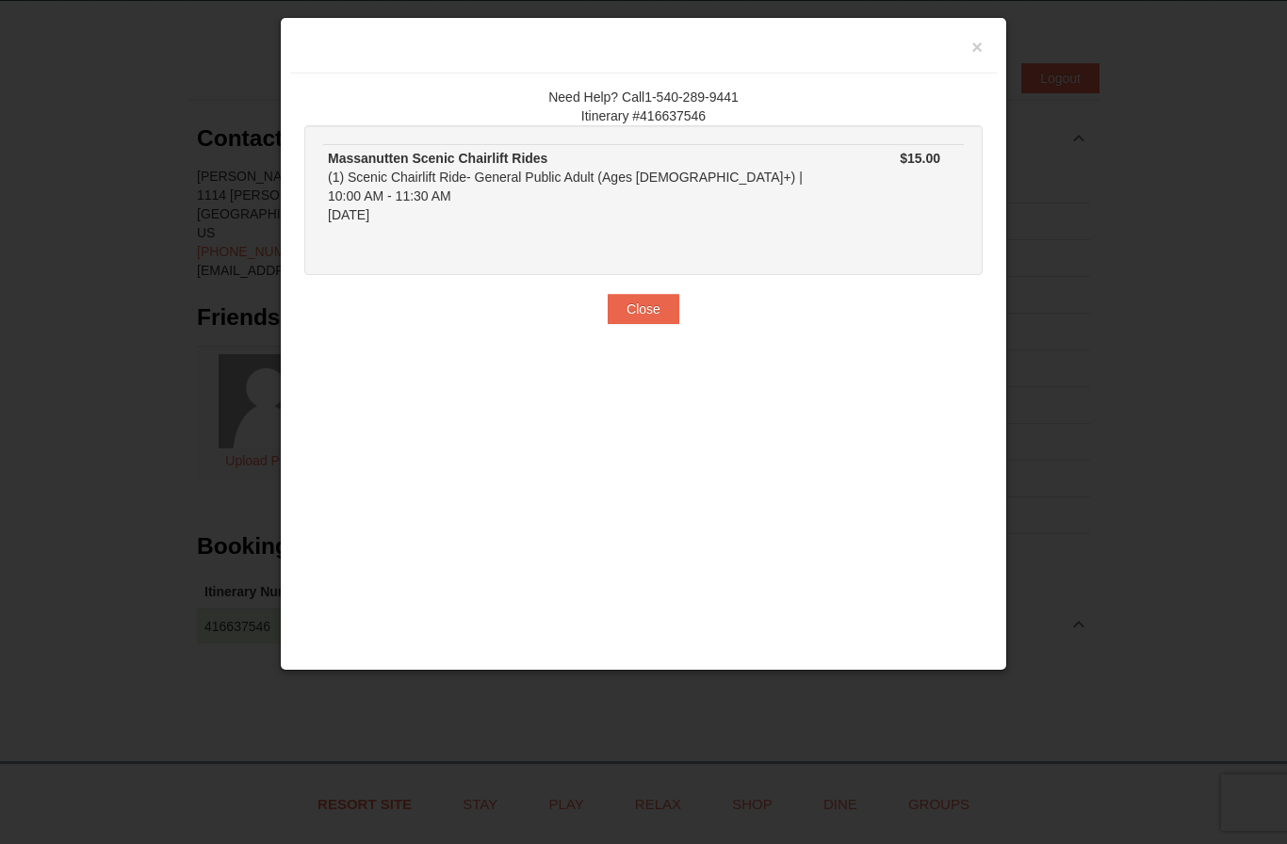
click at [775, 181] on div "Massanutten Scenic Chairlift Rides (1) Scenic Chairlift Ride- General Public Ad…" at bounding box center [573, 186] width 490 height 75
click at [585, 191] on div "Massanutten Scenic Chairlift Rides (1) Scenic Chairlift Ride- General Public Ad…" at bounding box center [573, 186] width 490 height 75
click at [1160, 365] on div at bounding box center [643, 422] width 1287 height 844
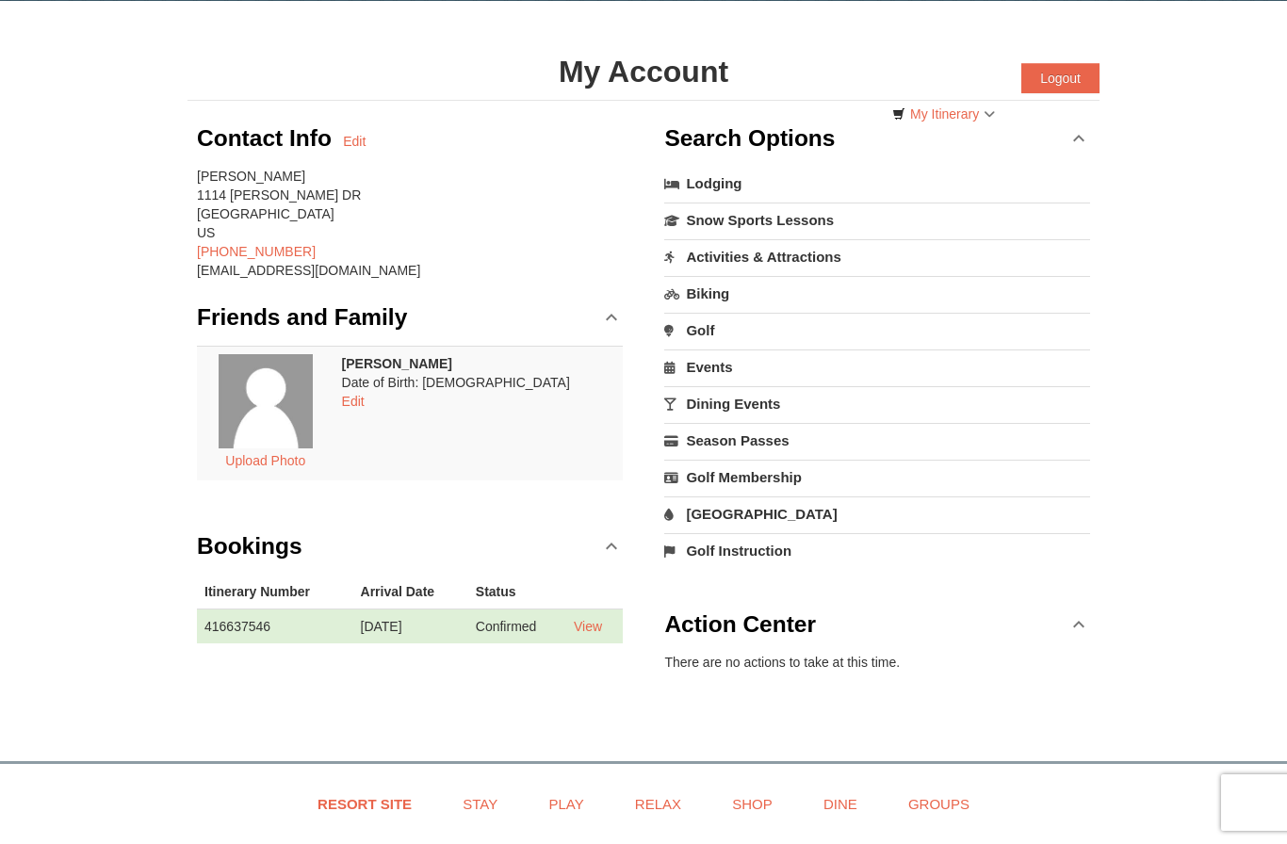
click at [965, 123] on link "My Itinerary" at bounding box center [943, 114] width 127 height 28
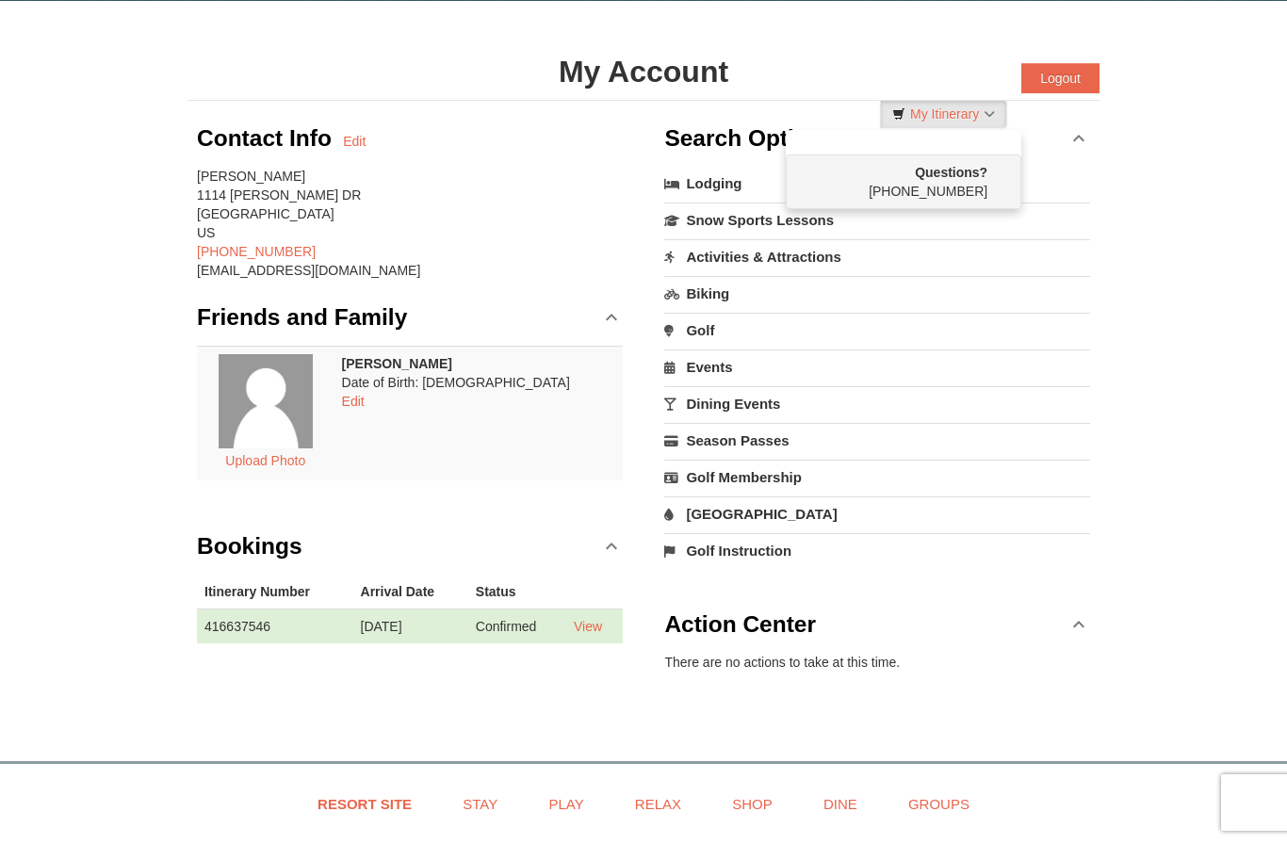
click at [1230, 244] on div at bounding box center [643, 422] width 1287 height 844
